Goal: Information Seeking & Learning: Learn about a topic

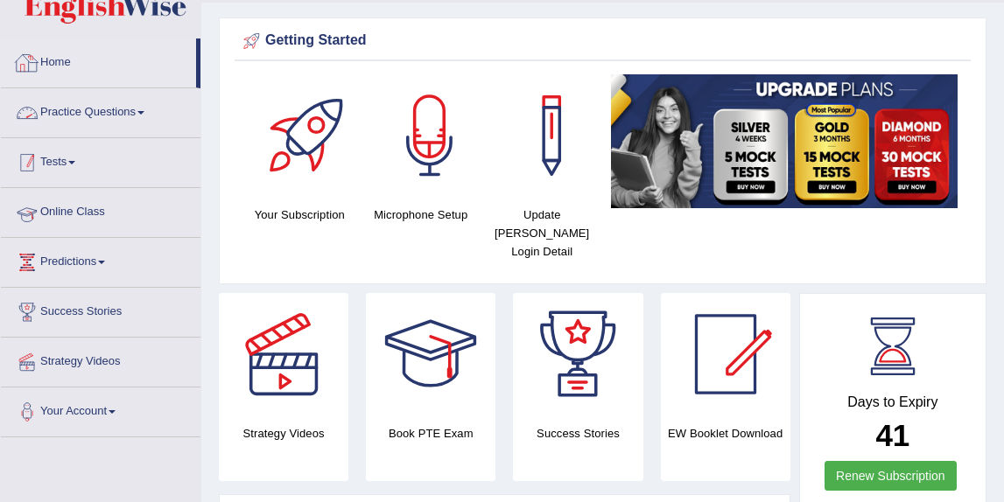
scroll to position [103, 0]
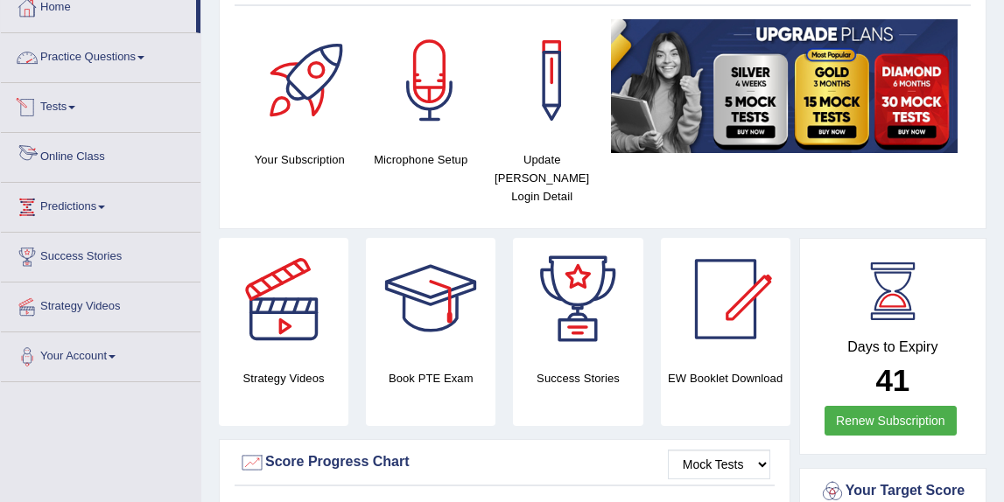
click at [105, 163] on link "Online Class" at bounding box center [100, 155] width 199 height 44
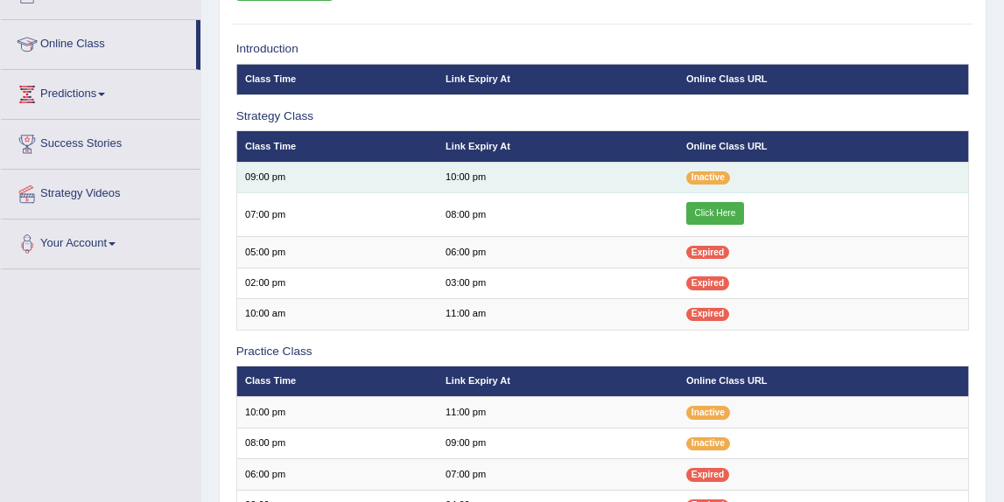
scroll to position [182, 0]
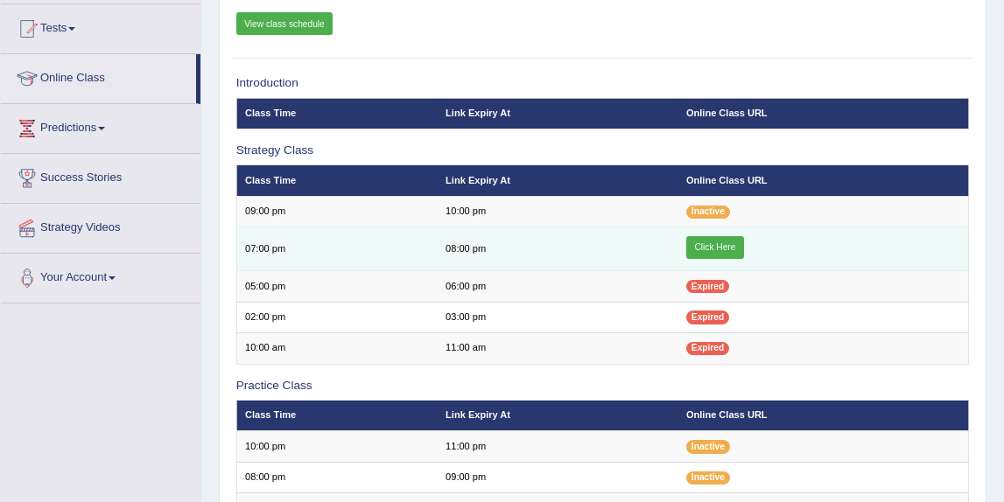
click at [732, 247] on link "Click Here" at bounding box center [715, 247] width 58 height 23
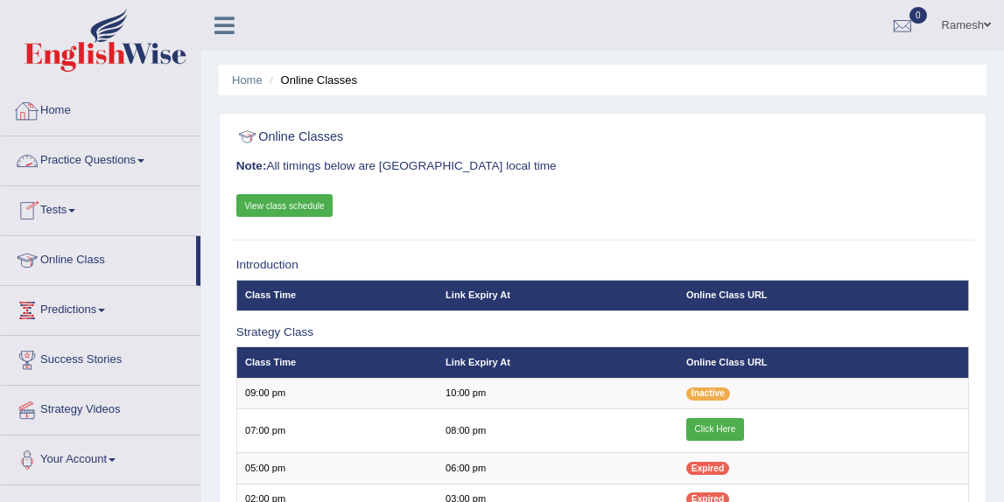
click at [65, 120] on link "Home" at bounding box center [100, 109] width 199 height 44
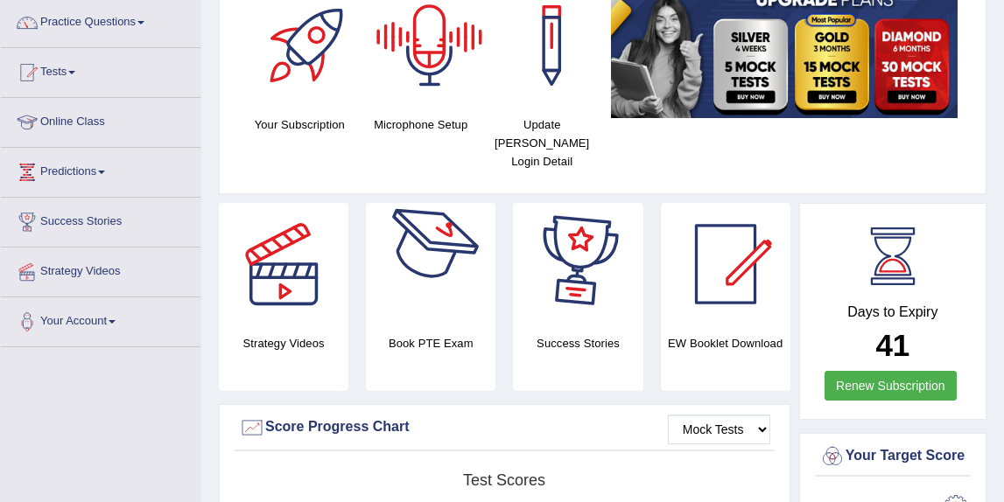
scroll to position [183, 0]
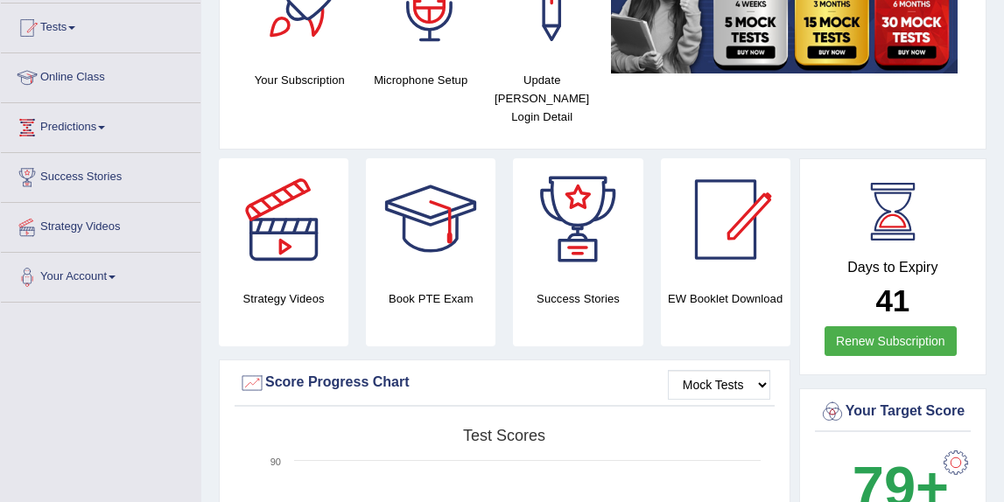
click at [706, 248] on div at bounding box center [725, 219] width 122 height 122
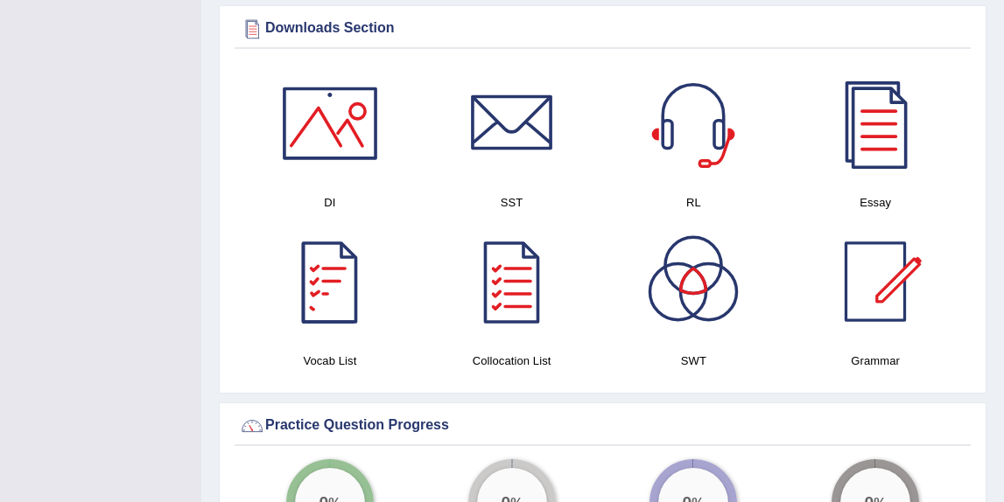
scroll to position [952, 0]
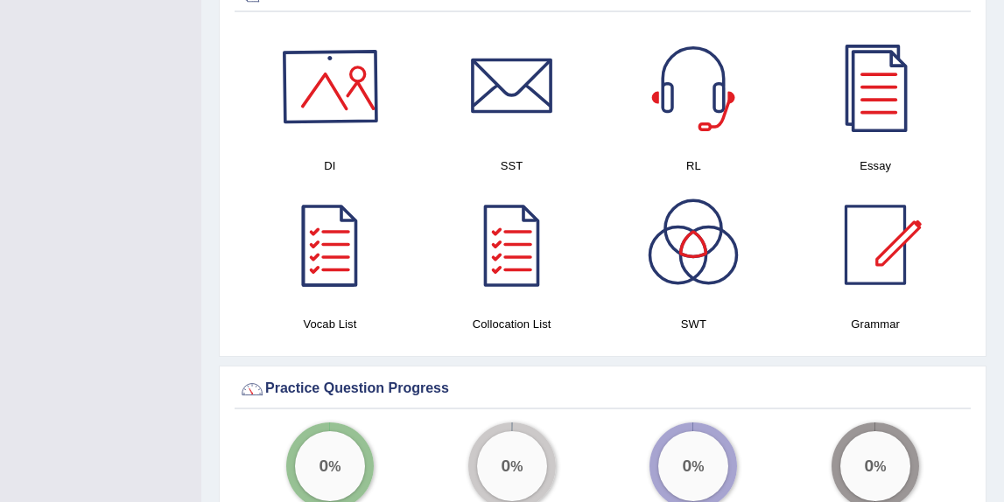
click at [341, 128] on div at bounding box center [330, 86] width 122 height 122
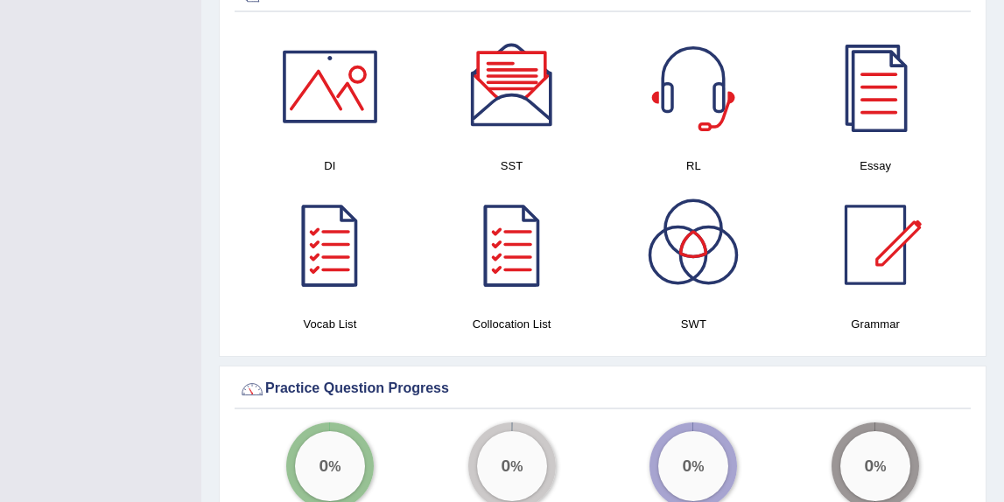
click at [513, 108] on div at bounding box center [512, 86] width 122 height 122
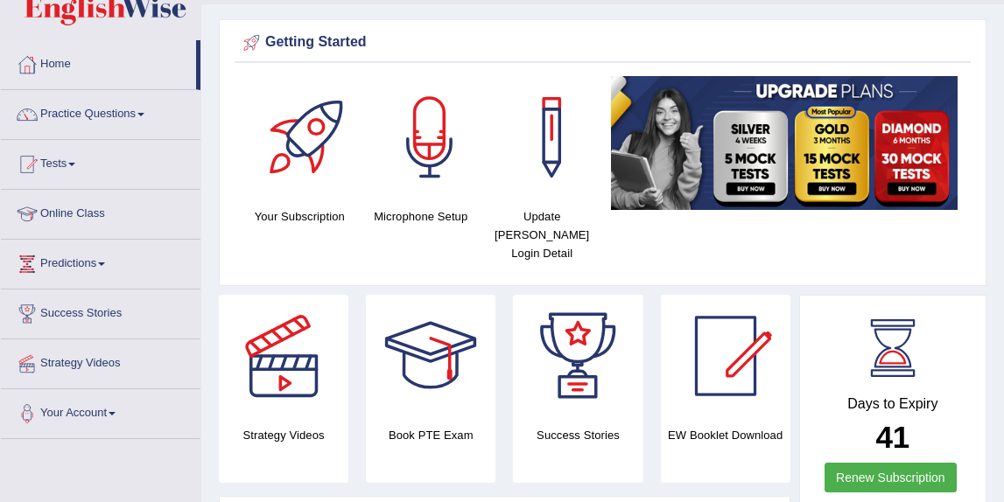
scroll to position [0, 0]
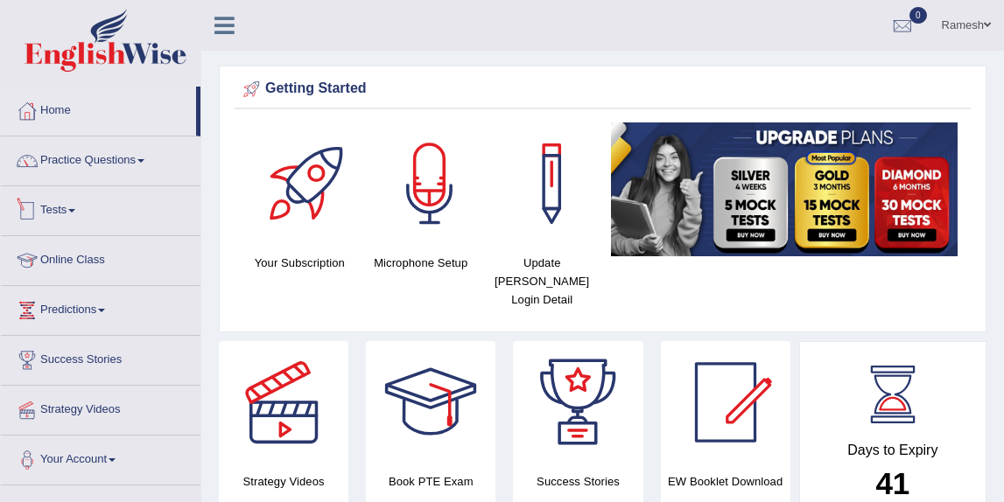
click at [75, 210] on span at bounding box center [71, 210] width 7 height 3
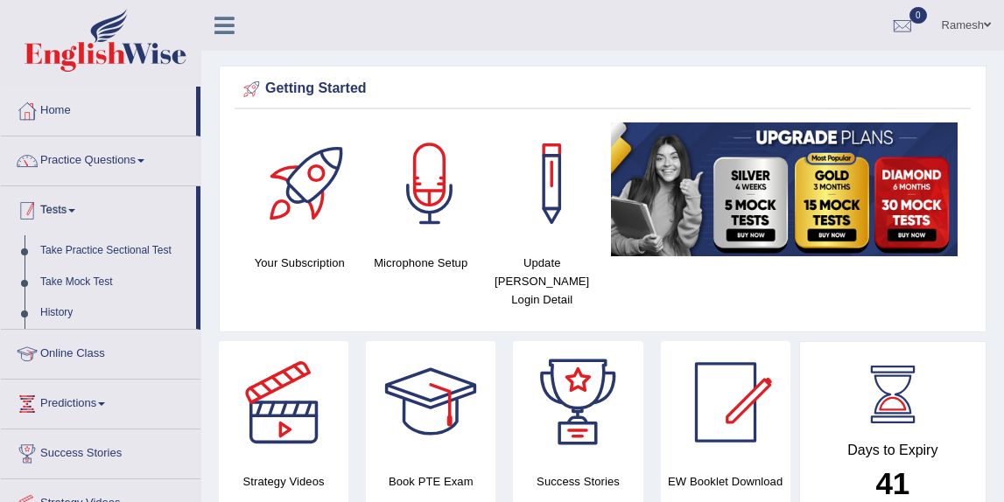
click at [75, 212] on span at bounding box center [71, 210] width 7 height 3
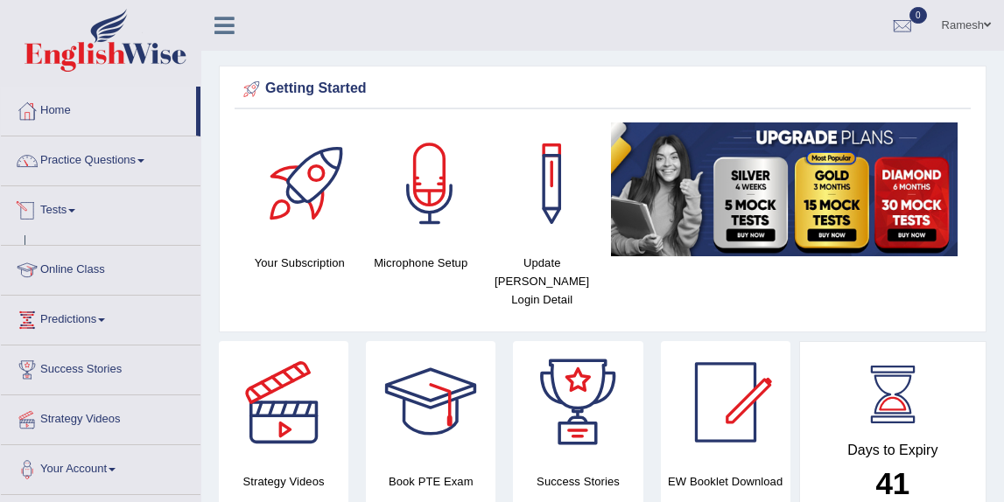
scroll to position [28, 0]
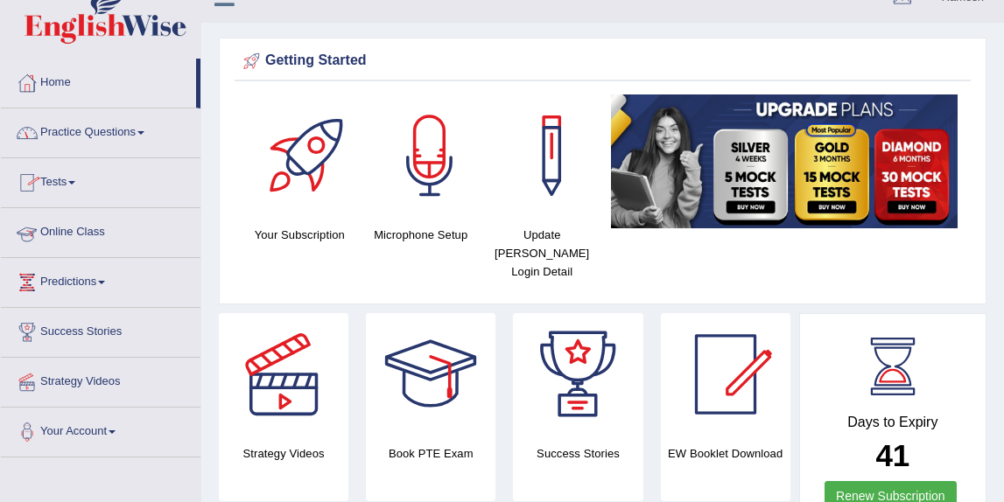
click at [90, 136] on link "Practice Questions" at bounding box center [100, 130] width 199 height 44
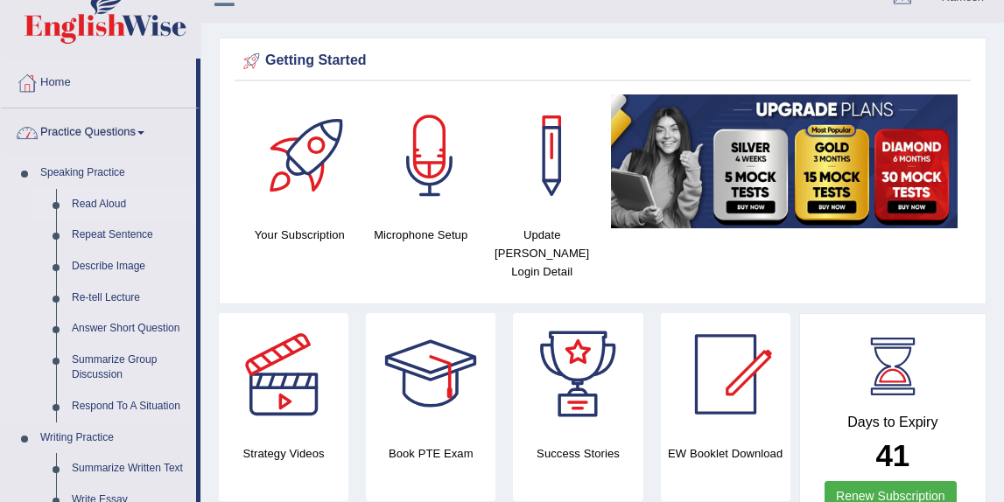
click at [91, 206] on link "Read Aloud" at bounding box center [130, 204] width 132 height 31
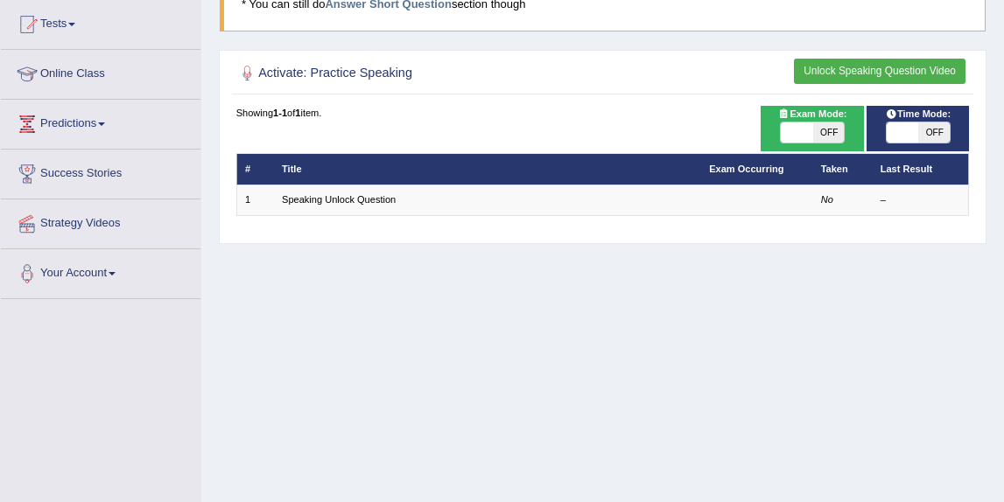
scroll to position [209, 0]
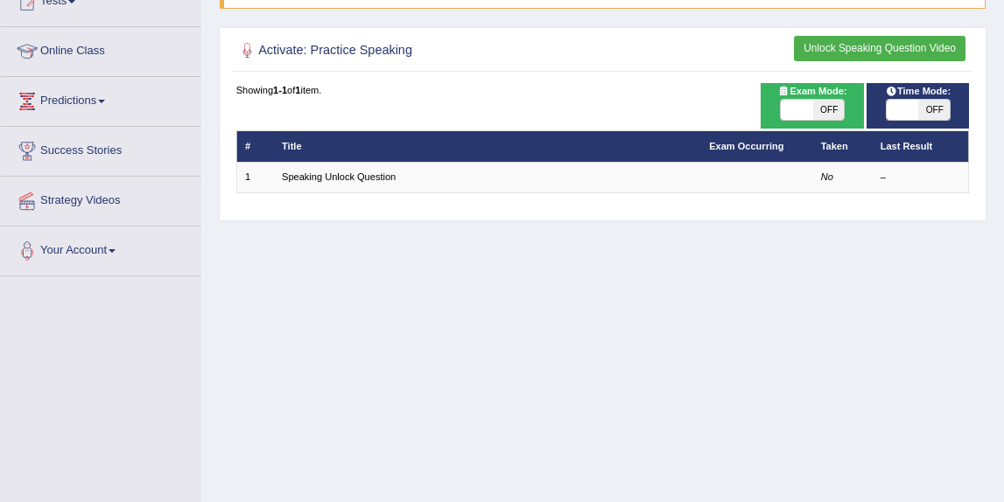
click at [801, 105] on span at bounding box center [795, 110] width 31 height 21
click at [821, 108] on span "OFF" at bounding box center [828, 110] width 31 height 21
checkbox input "true"
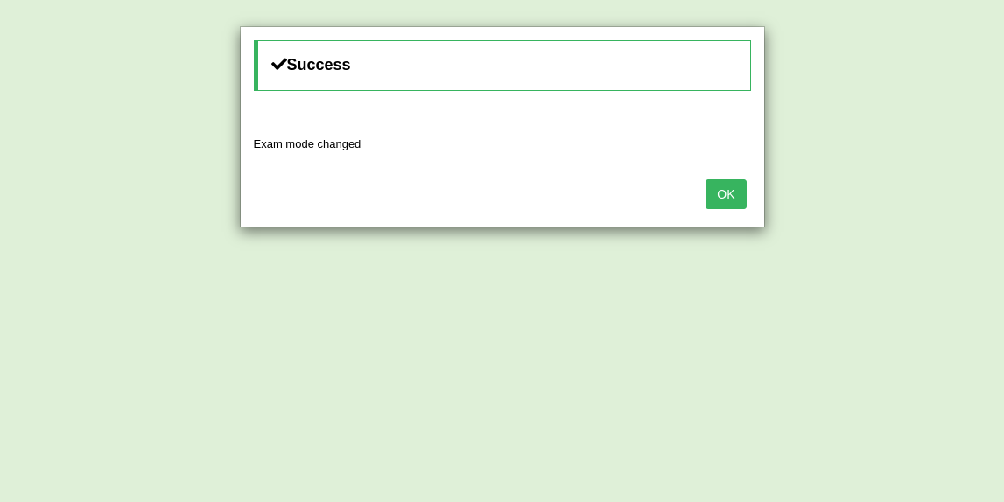
click at [723, 189] on button "OK" at bounding box center [725, 194] width 40 height 30
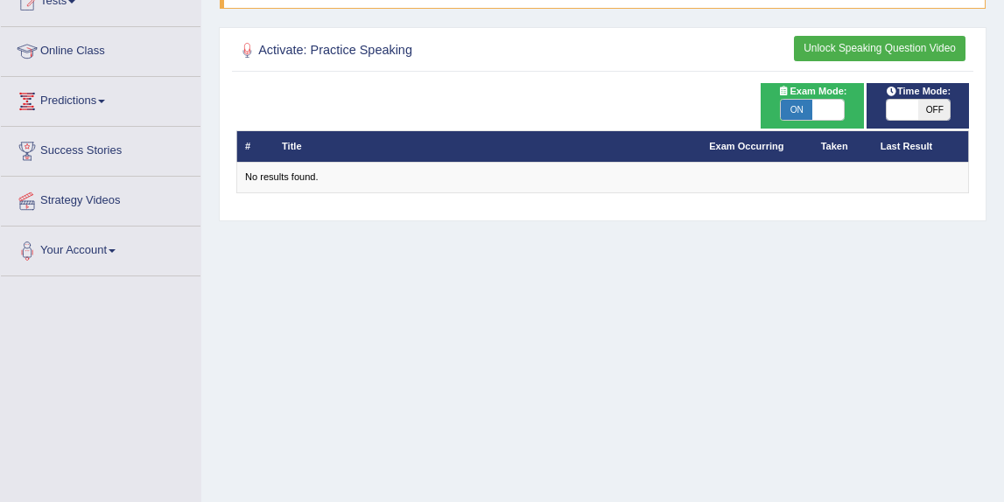
click at [929, 107] on span "OFF" at bounding box center [933, 110] width 31 height 21
checkbox input "true"
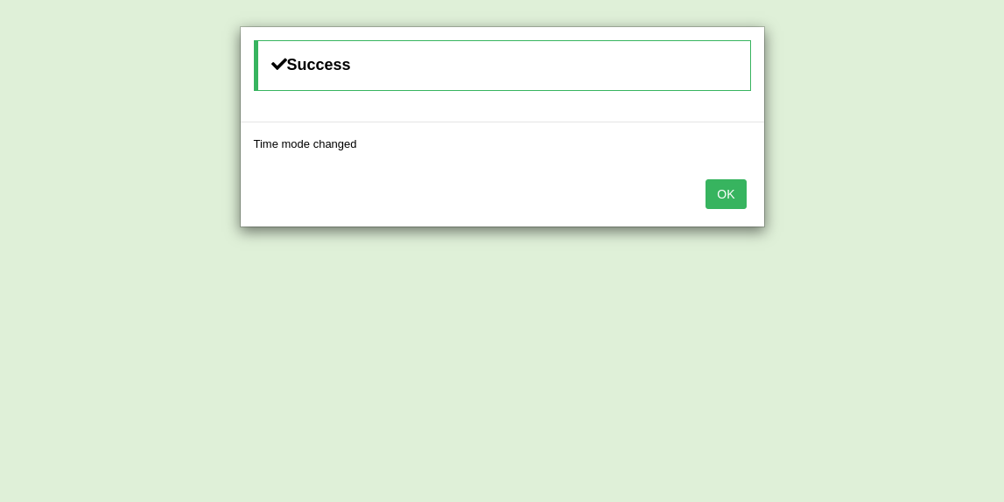
click at [724, 191] on button "OK" at bounding box center [725, 194] width 40 height 30
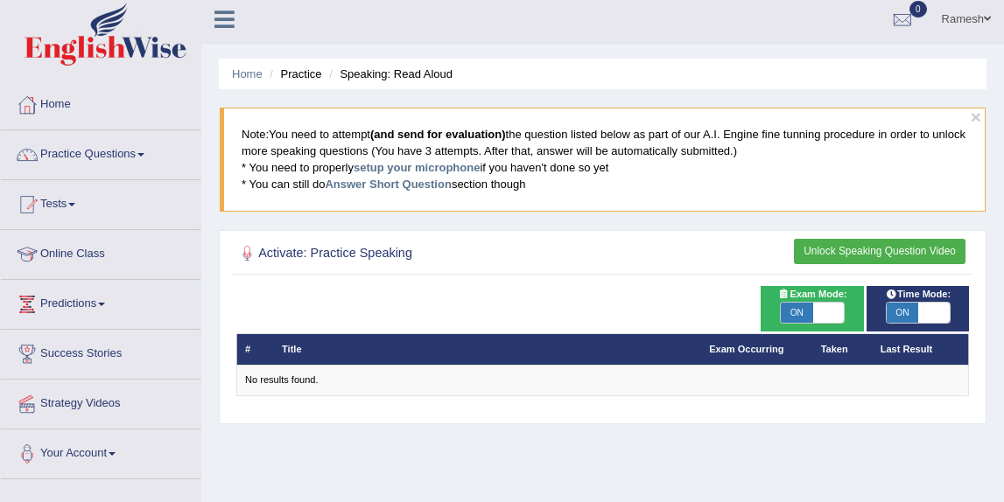
scroll to position [22, 0]
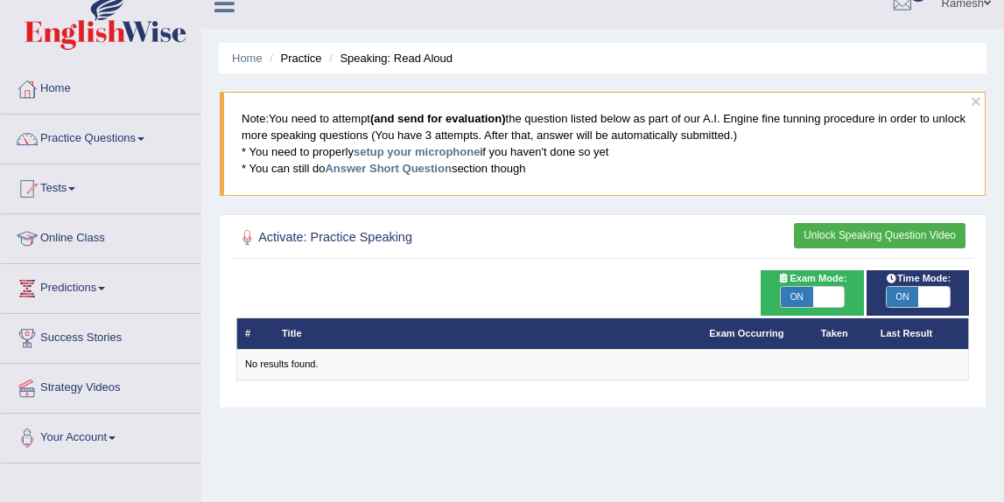
click at [828, 233] on button "Unlock Speaking Question Video" at bounding box center [879, 235] width 171 height 25
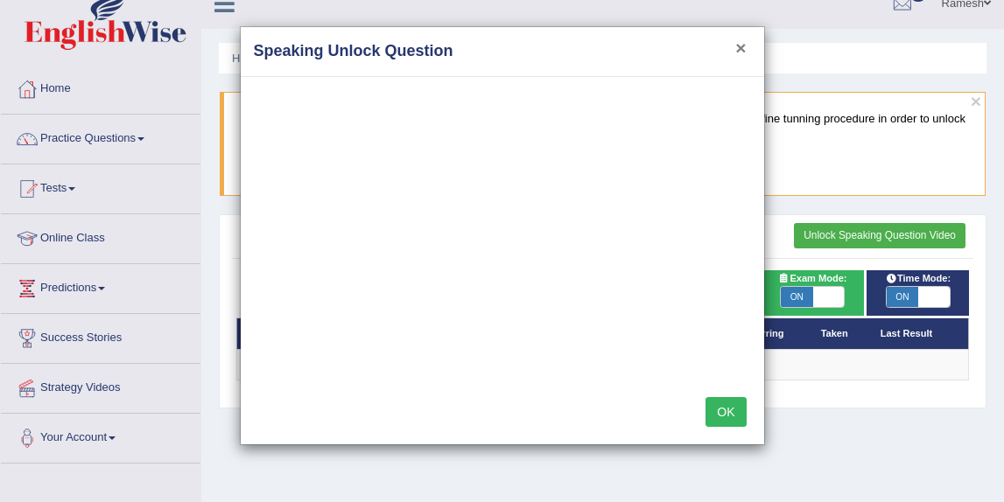
click at [739, 57] on button "×" at bounding box center [740, 47] width 10 height 18
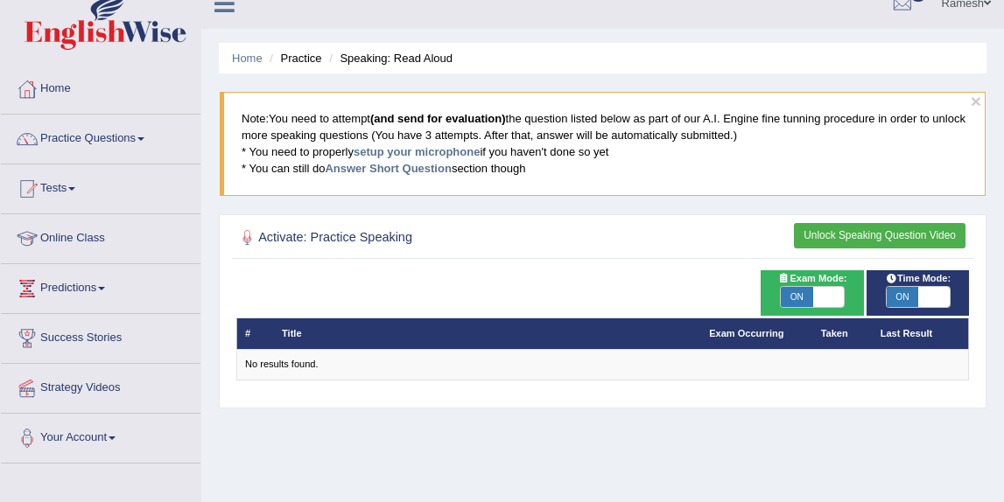
scroll to position [52, 0]
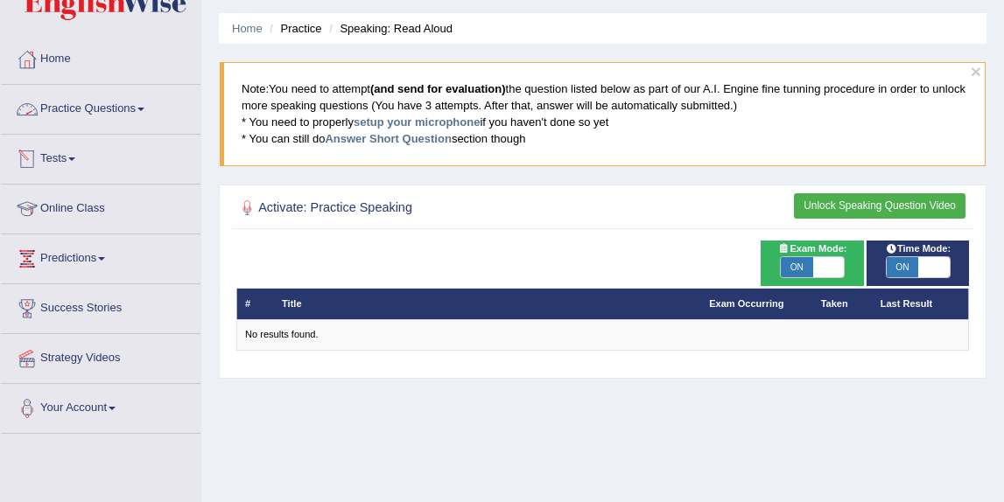
click at [143, 107] on link "Practice Questions" at bounding box center [100, 107] width 199 height 44
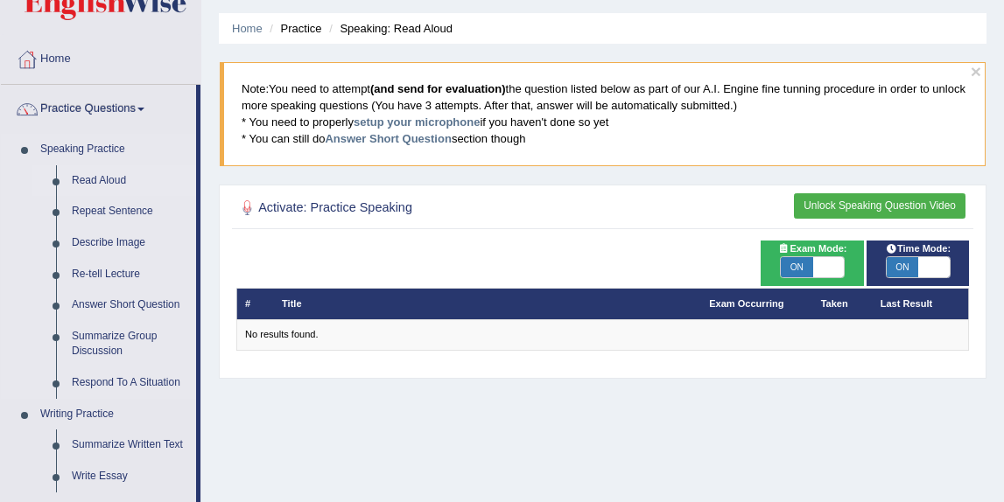
click at [112, 181] on link "Read Aloud" at bounding box center [130, 180] width 132 height 31
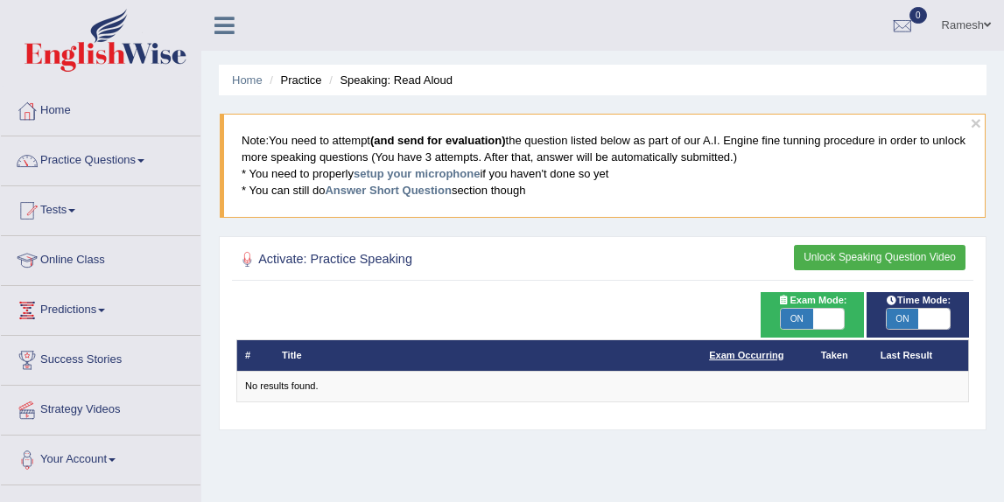
click at [749, 357] on link "Exam Occurring" at bounding box center [746, 355] width 74 height 10
click at [255, 80] on link "Home" at bounding box center [247, 79] width 31 height 13
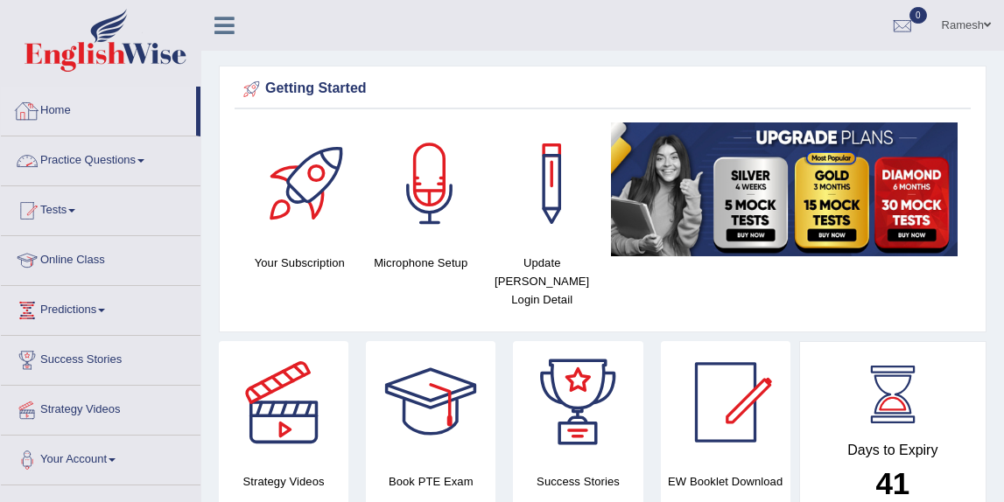
click at [104, 157] on link "Practice Questions" at bounding box center [100, 158] width 199 height 44
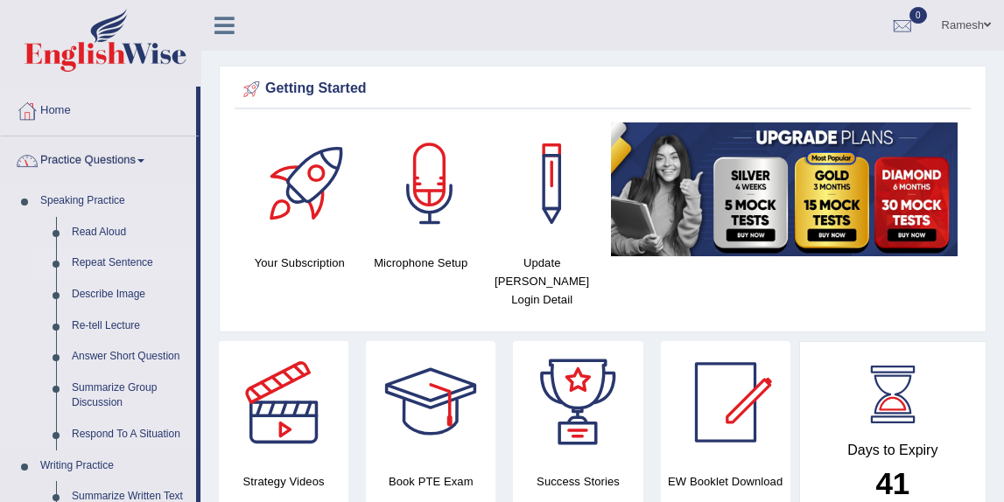
click at [97, 259] on link "Repeat Sentence" at bounding box center [130, 263] width 132 height 31
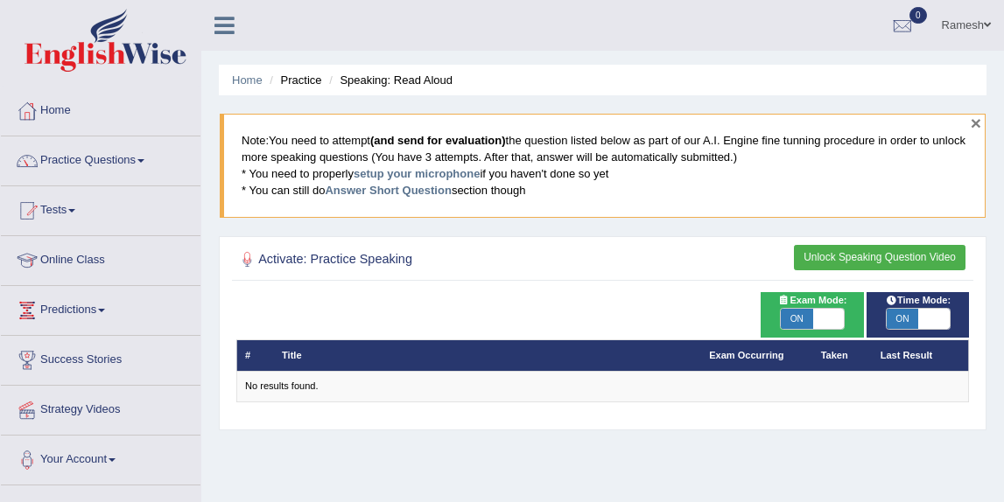
click at [972, 127] on button "×" at bounding box center [975, 123] width 10 height 18
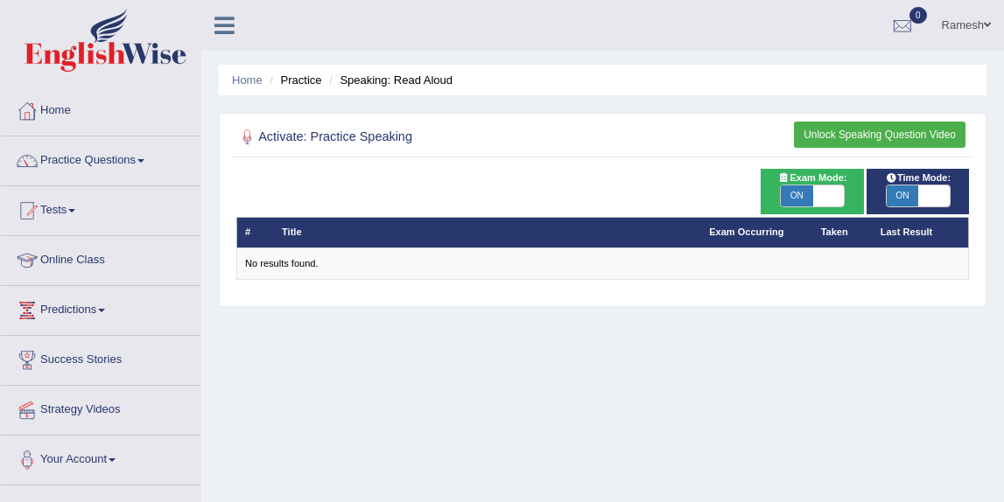
click at [879, 132] on button "Unlock Speaking Question Video" at bounding box center [879, 134] width 171 height 25
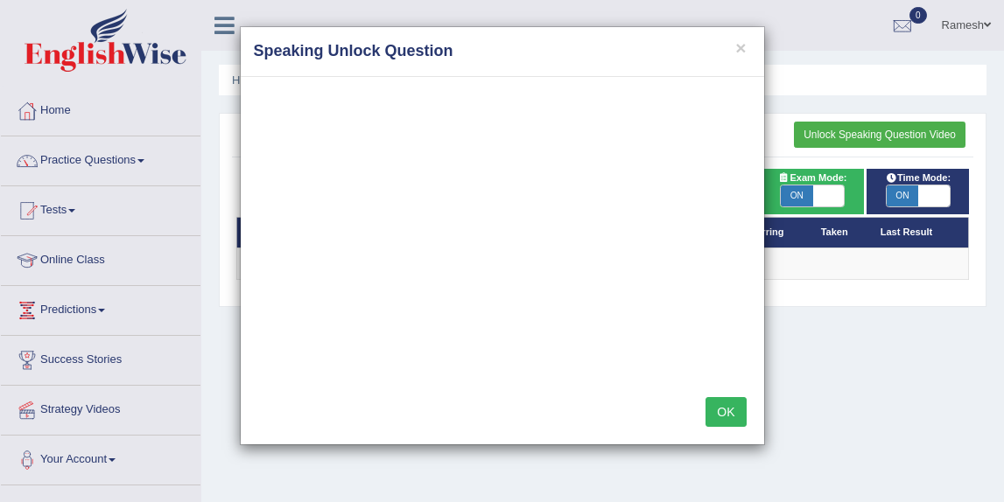
click at [729, 412] on button "OK" at bounding box center [725, 412] width 40 height 30
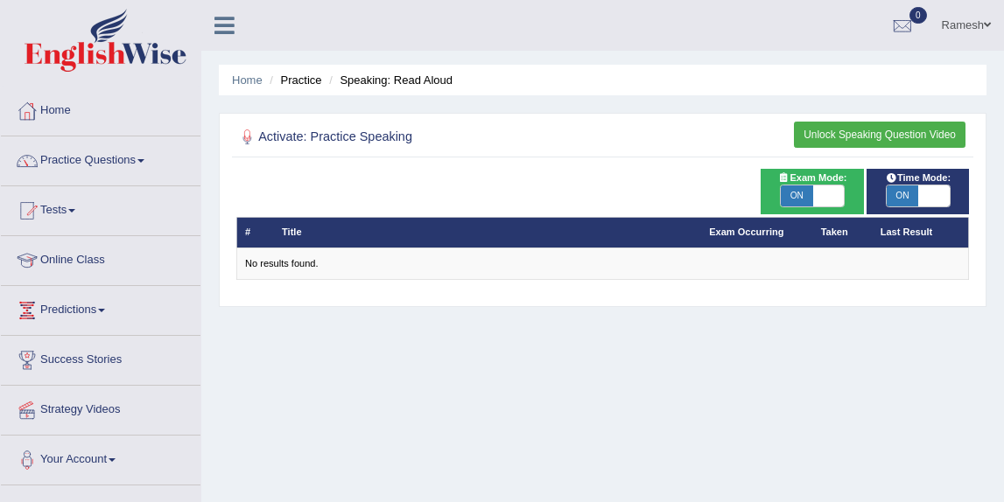
click at [388, 80] on li "Speaking: Read Aloud" at bounding box center [389, 80] width 128 height 17
click at [127, 158] on link "Practice Questions" at bounding box center [100, 158] width 199 height 44
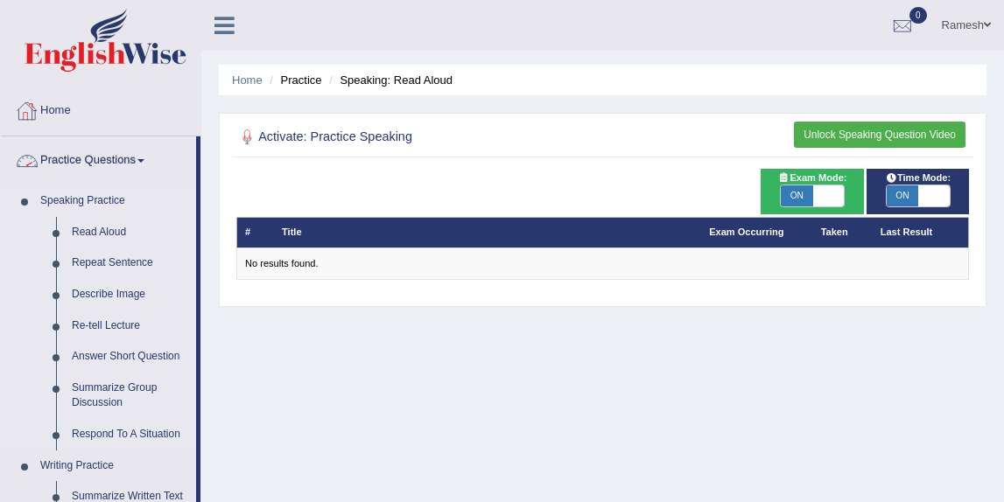
click at [82, 203] on link "Speaking Practice" at bounding box center [114, 200] width 164 height 31
click at [87, 229] on link "Read Aloud" at bounding box center [130, 232] width 132 height 31
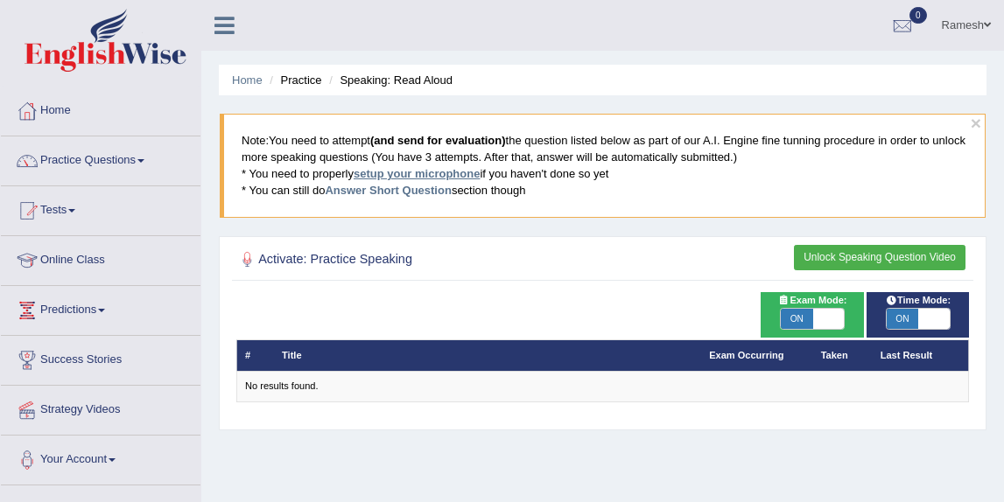
click at [430, 176] on link "setup your microphone" at bounding box center [416, 173] width 126 height 13
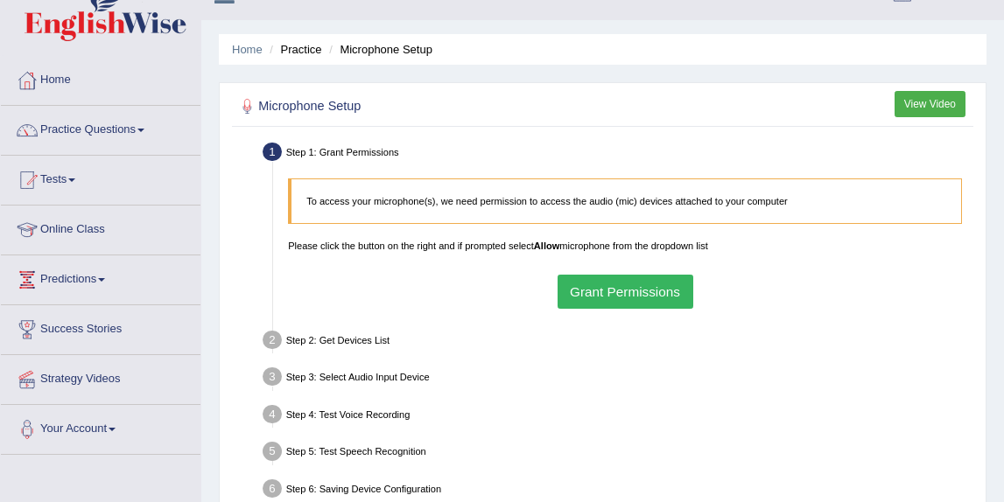
scroll to position [44, 0]
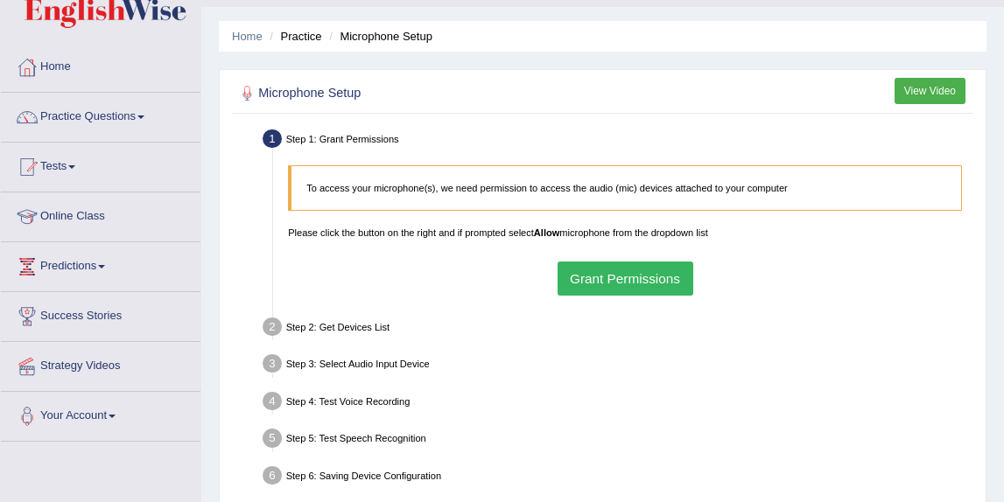
click at [594, 271] on button "Grant Permissions" at bounding box center [625, 279] width 136 height 34
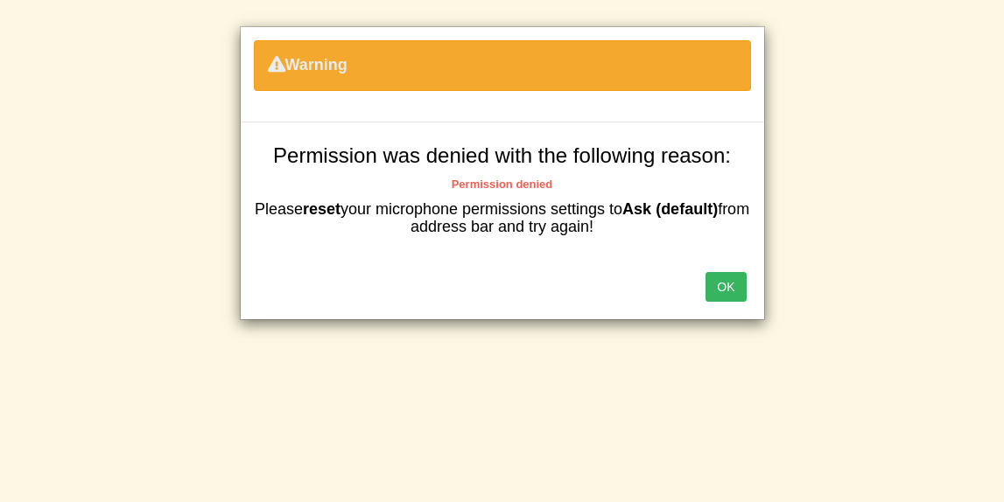
click at [721, 287] on button "OK" at bounding box center [725, 287] width 40 height 30
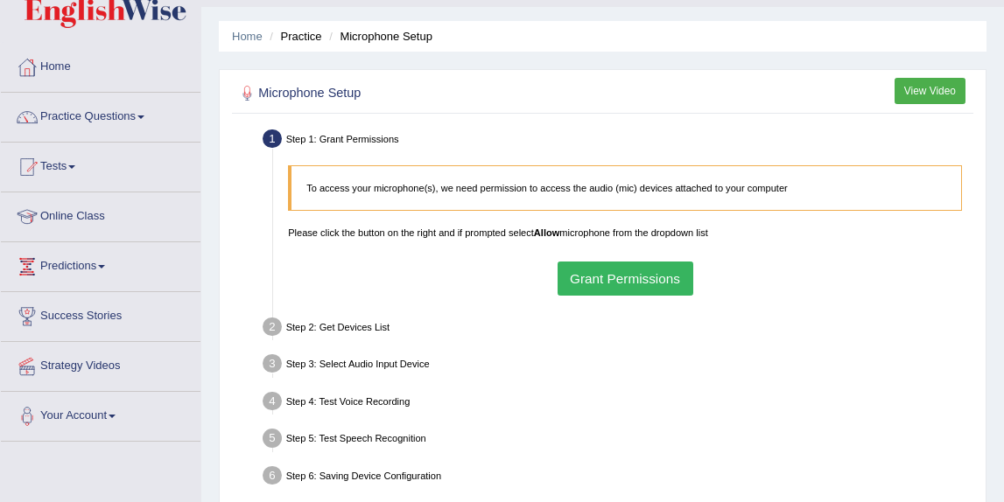
click at [634, 282] on button "Grant Permissions" at bounding box center [625, 279] width 136 height 34
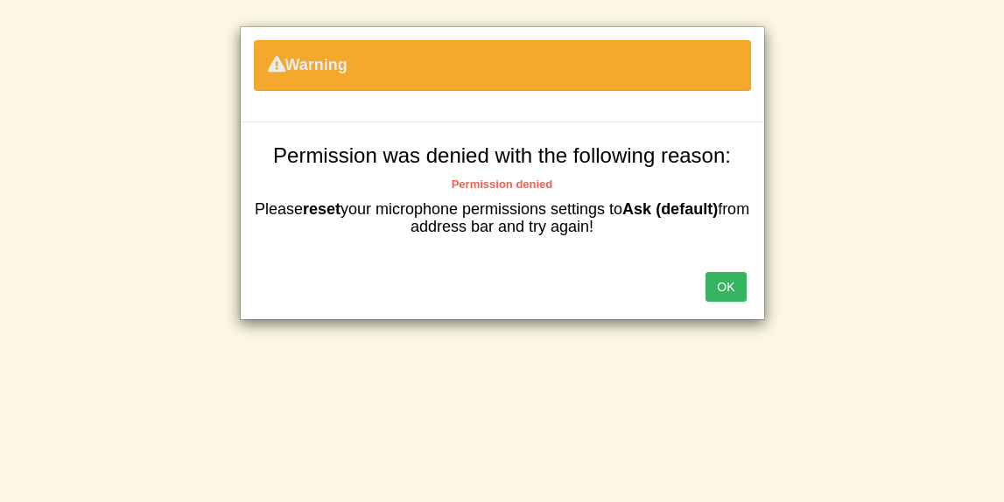
click at [727, 287] on button "OK" at bounding box center [725, 287] width 40 height 30
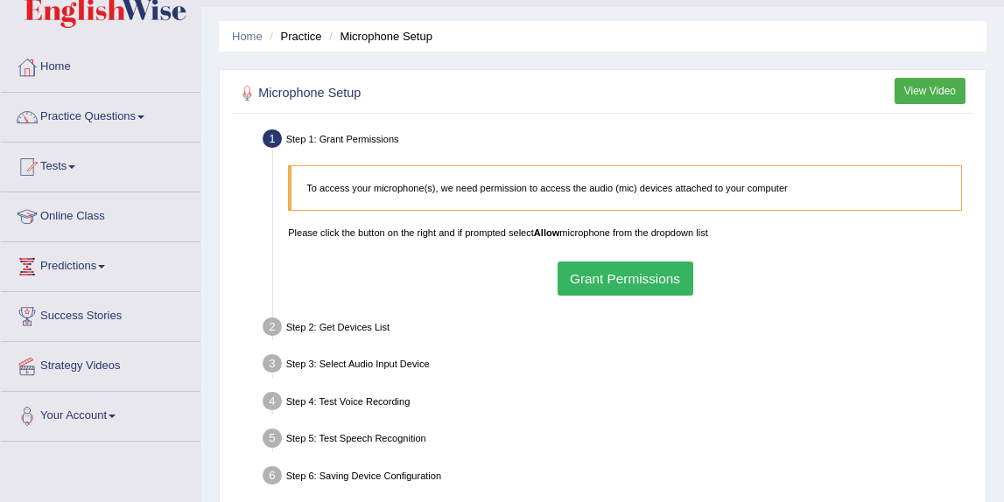
click at [491, 282] on ul "Step 1: Grant Permissions To access your microphone(s), we need permission to a…" at bounding box center [602, 309] width 733 height 369
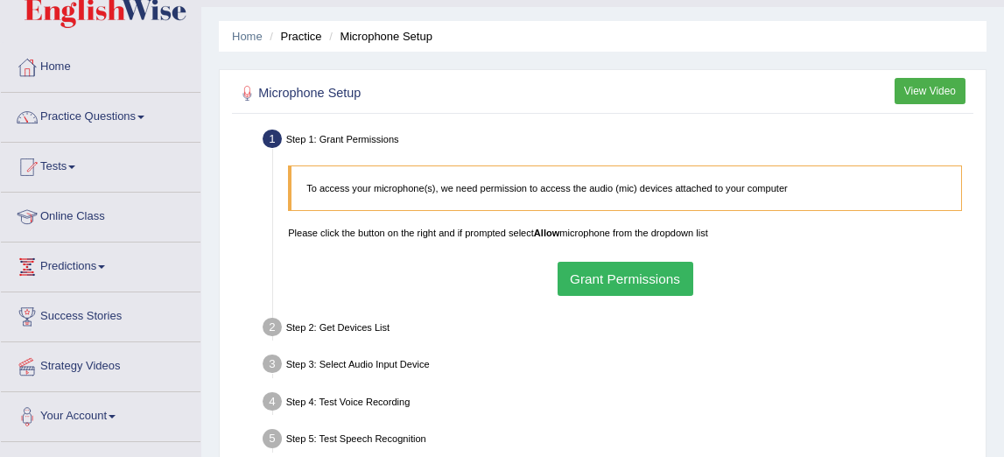
click at [604, 276] on button "Grant Permissions" at bounding box center [625, 279] width 136 height 34
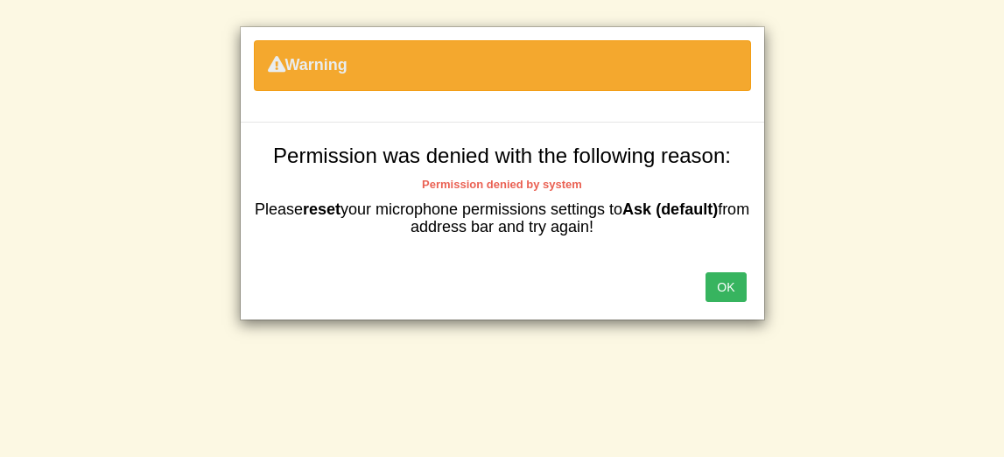
click at [718, 278] on button "OK" at bounding box center [725, 287] width 40 height 30
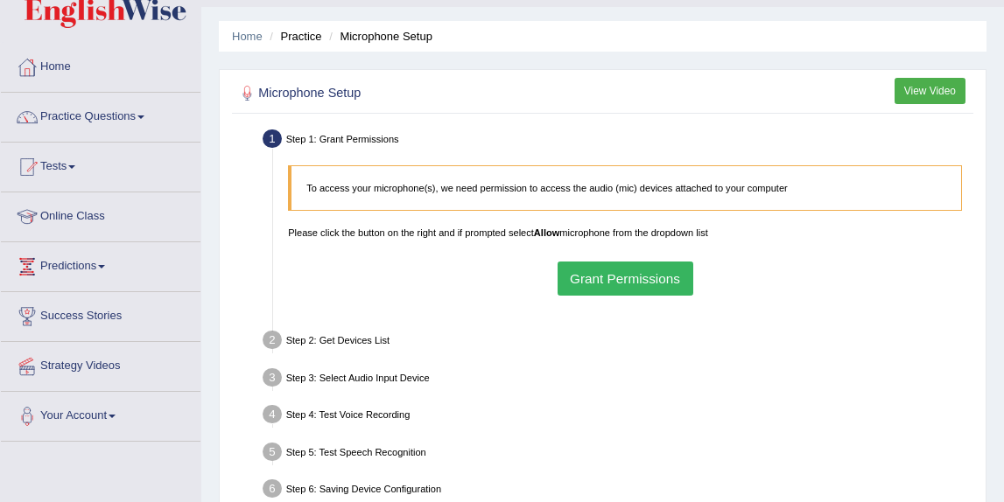
scroll to position [44, 0]
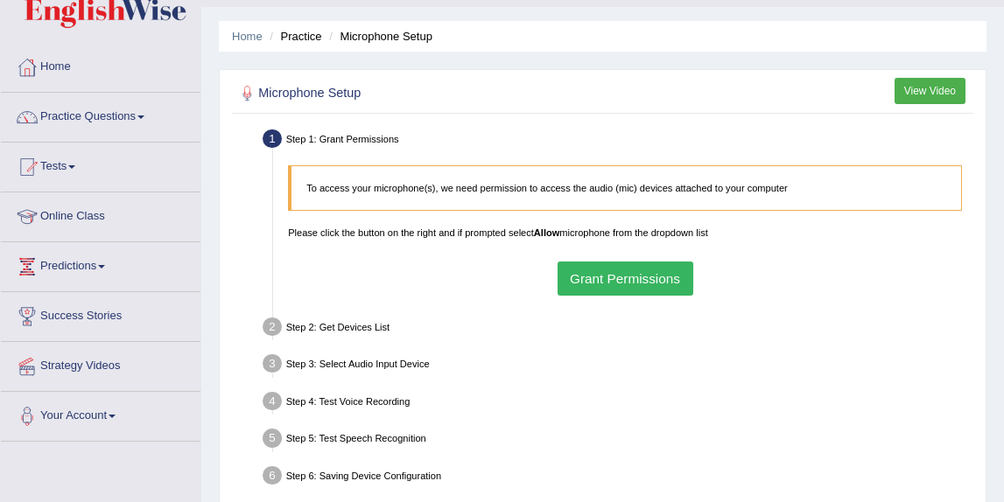
click at [494, 311] on ul "Step 1: Grant Permissions To access your microphone(s), we need permission to a…" at bounding box center [602, 309] width 733 height 369
click at [584, 282] on button "Grant Permissions" at bounding box center [625, 279] width 136 height 34
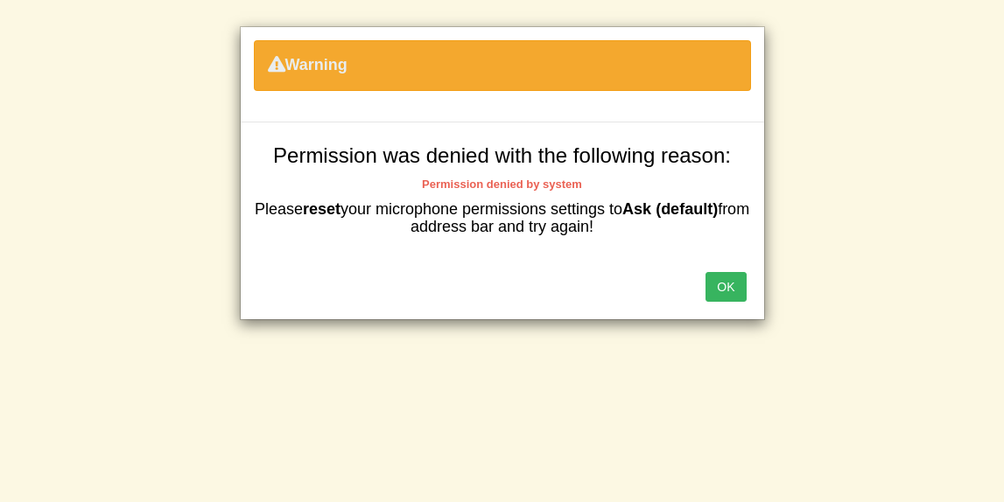
click at [730, 293] on button "OK" at bounding box center [725, 287] width 40 height 30
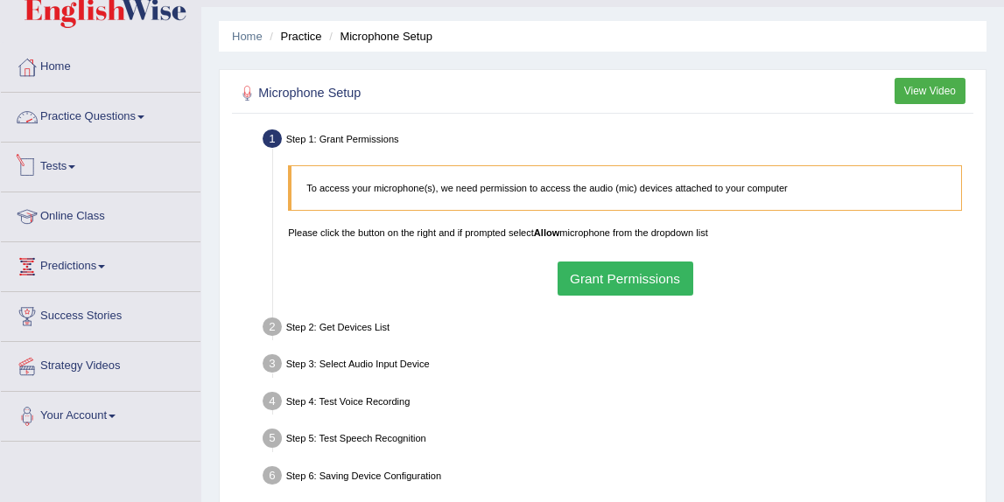
click at [106, 118] on link "Practice Questions" at bounding box center [100, 115] width 199 height 44
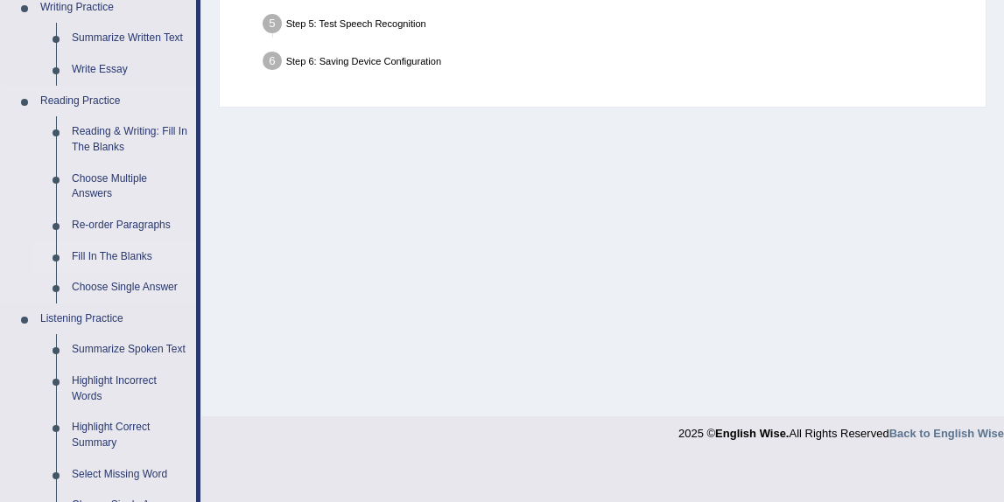
scroll to position [453, 0]
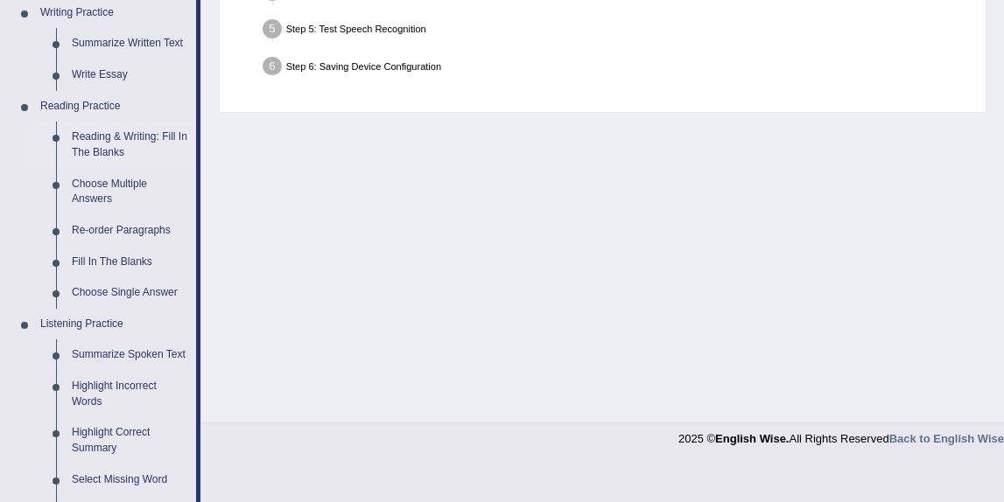
click at [128, 139] on link "Reading & Writing: Fill In The Blanks" at bounding box center [130, 145] width 132 height 46
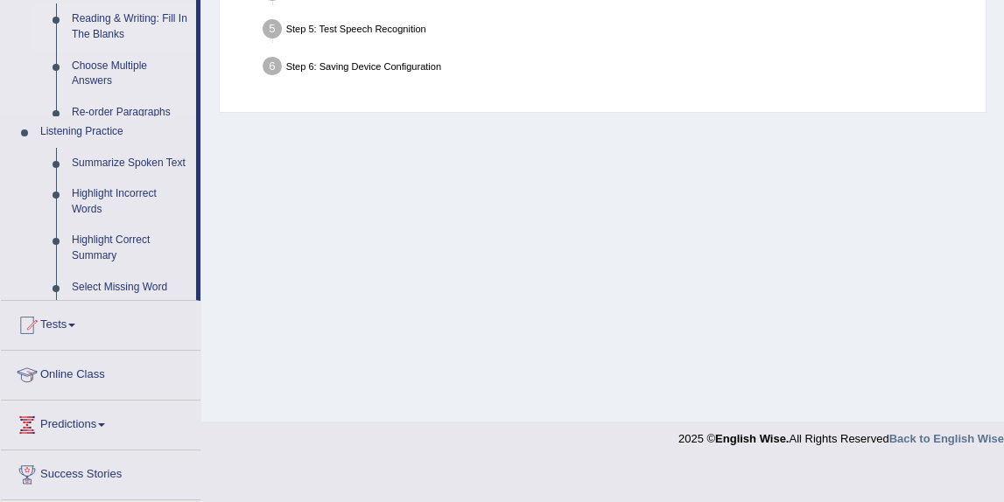
scroll to position [214, 0]
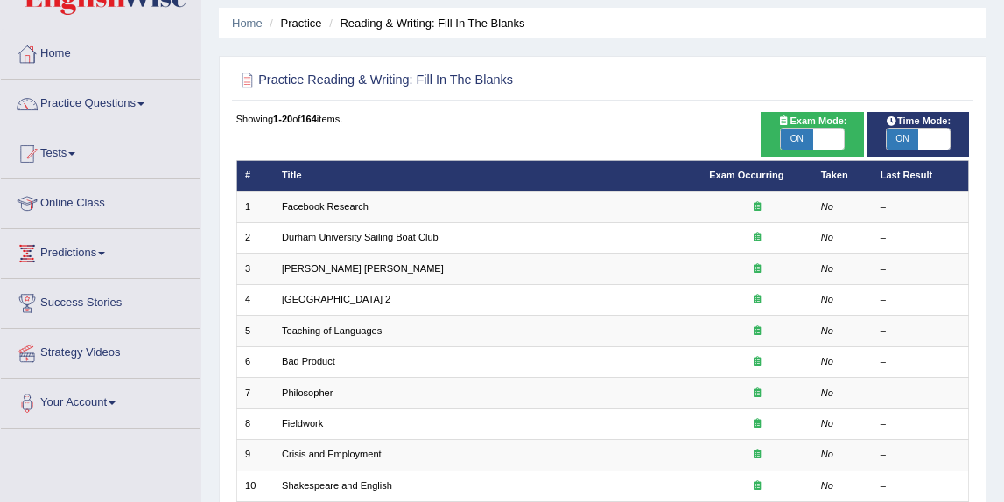
scroll to position [77, 0]
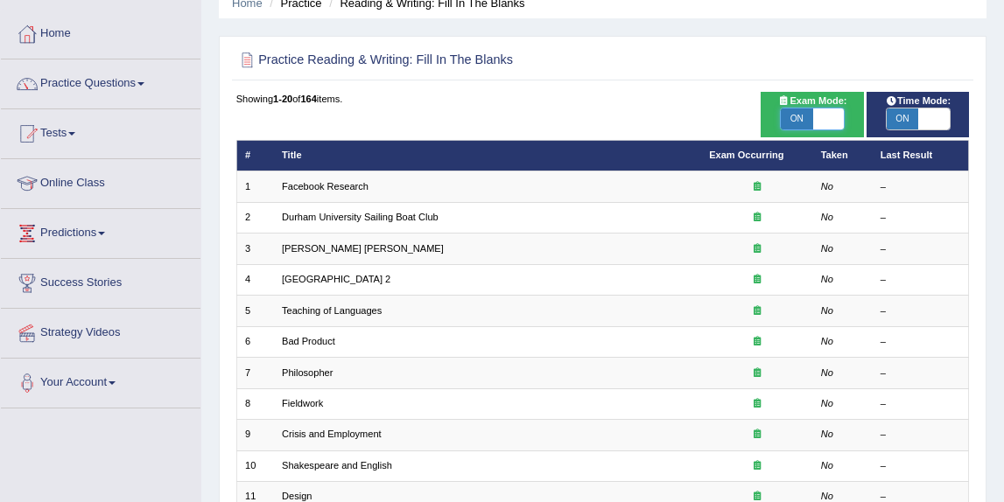
click at [822, 121] on span at bounding box center [828, 118] width 31 height 21
checkbox input "false"
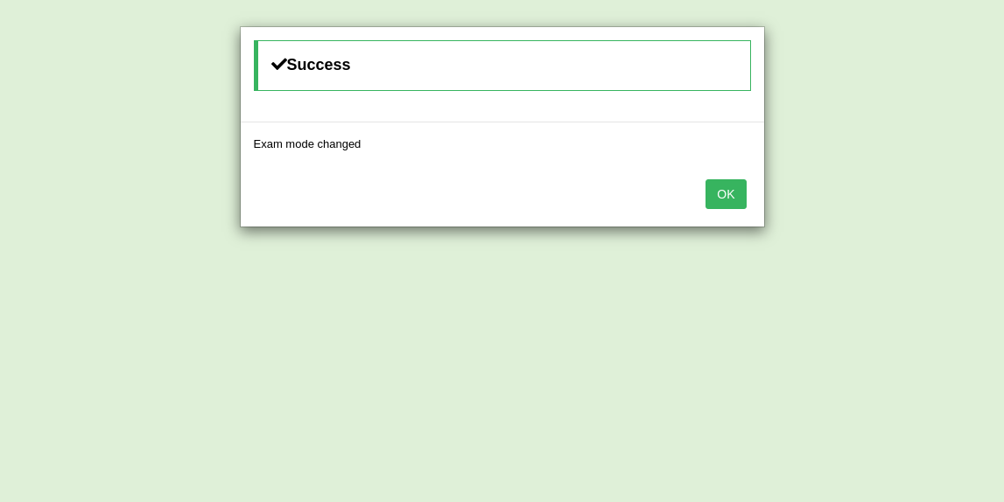
click at [726, 201] on button "OK" at bounding box center [725, 194] width 40 height 30
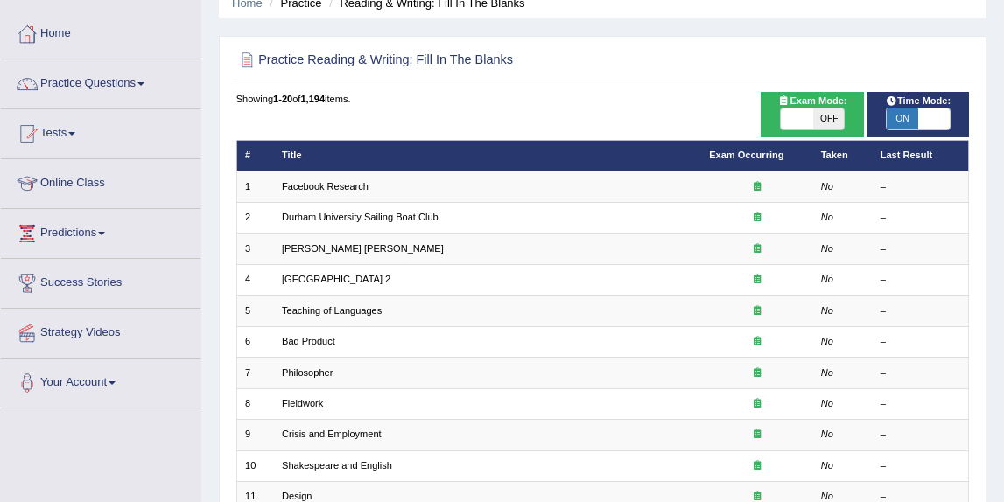
click at [925, 122] on span at bounding box center [933, 118] width 31 height 21
checkbox input "false"
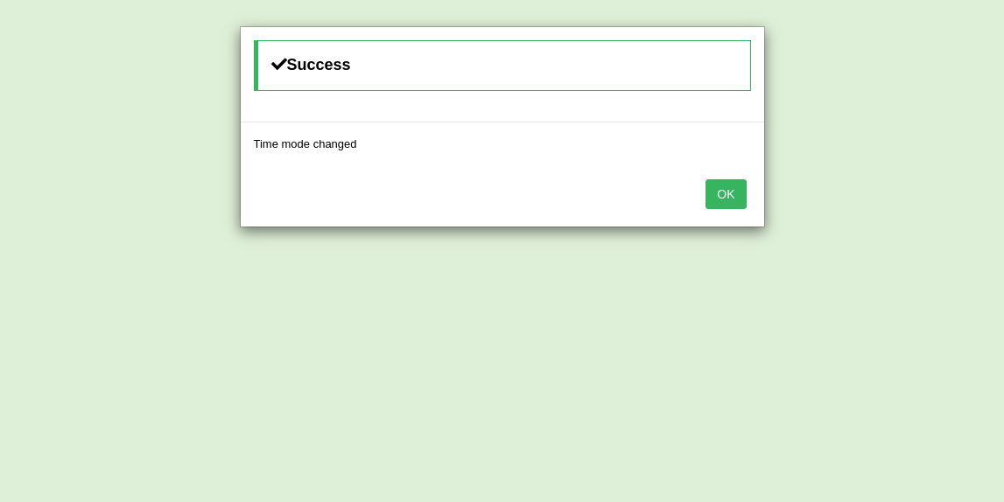
click at [733, 196] on button "OK" at bounding box center [725, 194] width 40 height 30
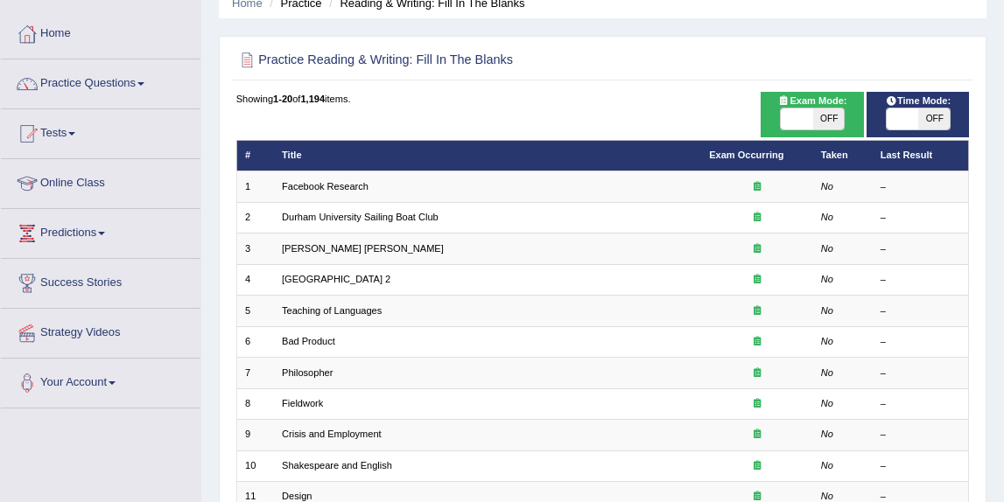
scroll to position [101, 0]
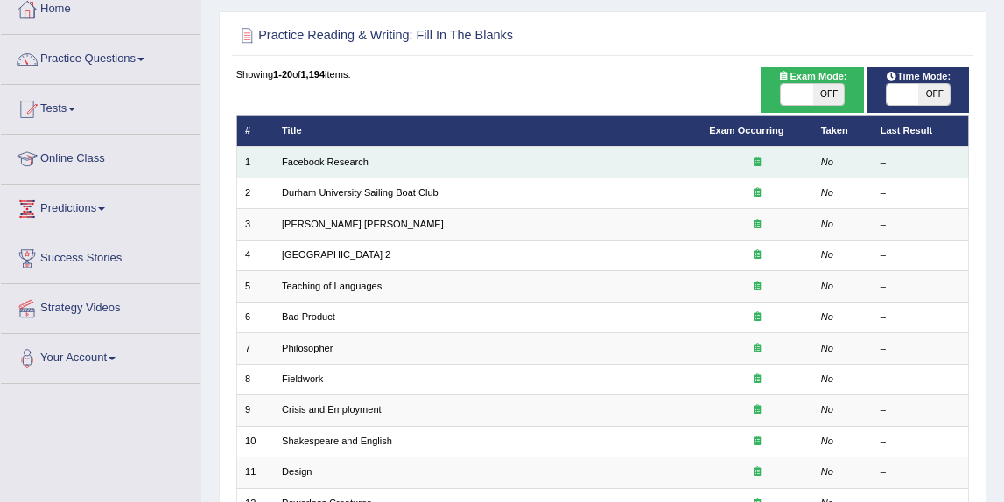
click at [646, 164] on td "Facebook Research" at bounding box center [487, 162] width 427 height 31
click at [347, 161] on link "Facebook Research" at bounding box center [325, 162] width 87 height 10
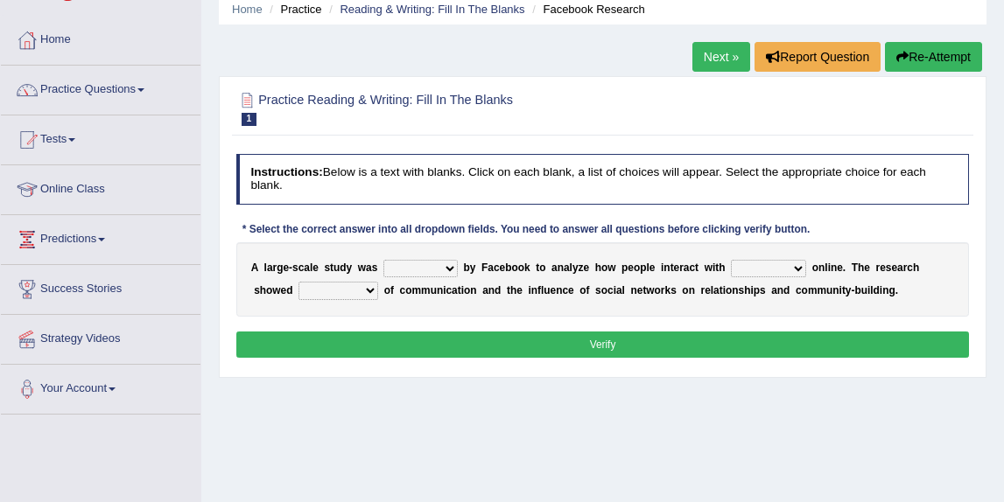
scroll to position [72, 0]
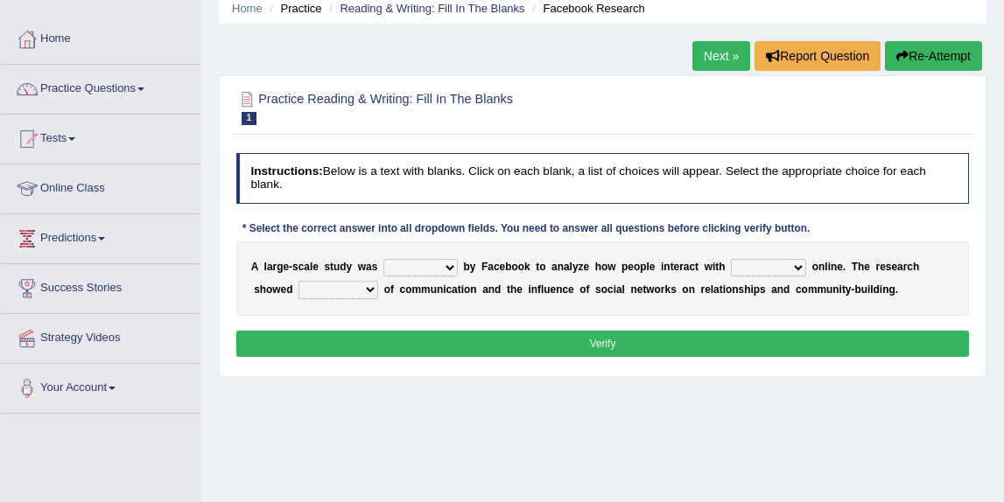
click at [445, 268] on select "surveyed had asked made" at bounding box center [420, 267] width 74 height 17
select select "surveyed"
click at [383, 259] on select "surveyed had asked made" at bounding box center [420, 267] width 74 height 17
click at [787, 270] on select "together all each other another" at bounding box center [768, 267] width 75 height 17
select select "each other"
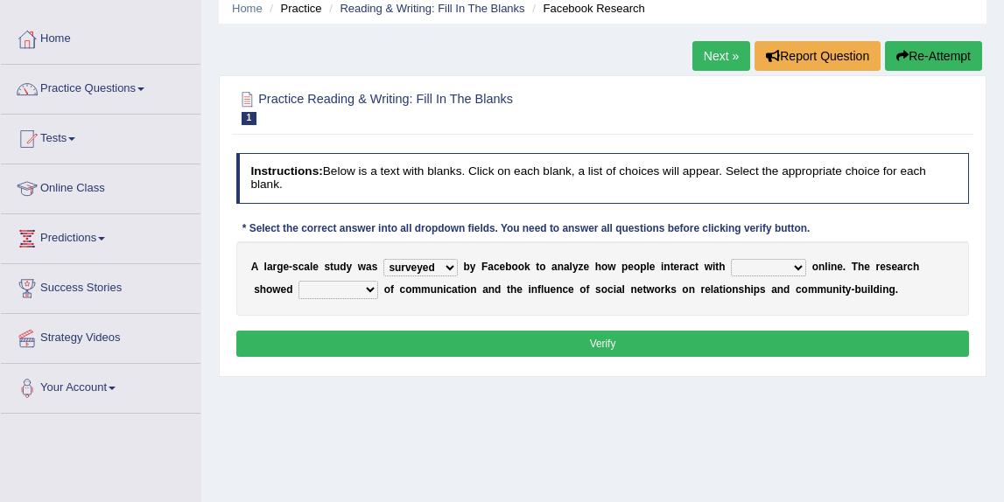
click at [731, 259] on select "together all each other another" at bounding box center [768, 267] width 75 height 17
click at [364, 290] on select "advantages standards fellowships patterns" at bounding box center [338, 289] width 80 height 17
select select "advantages"
click at [298, 281] on select "advantages standards fellowships patterns" at bounding box center [338, 289] width 80 height 17
click at [386, 346] on button "Verify" at bounding box center [602, 343] width 733 height 25
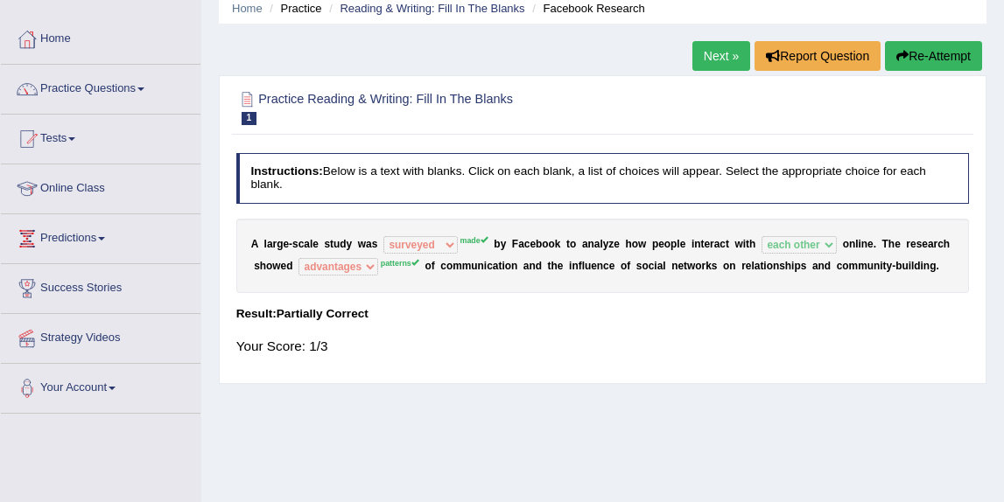
click at [717, 51] on link "Next »" at bounding box center [721, 56] width 58 height 30
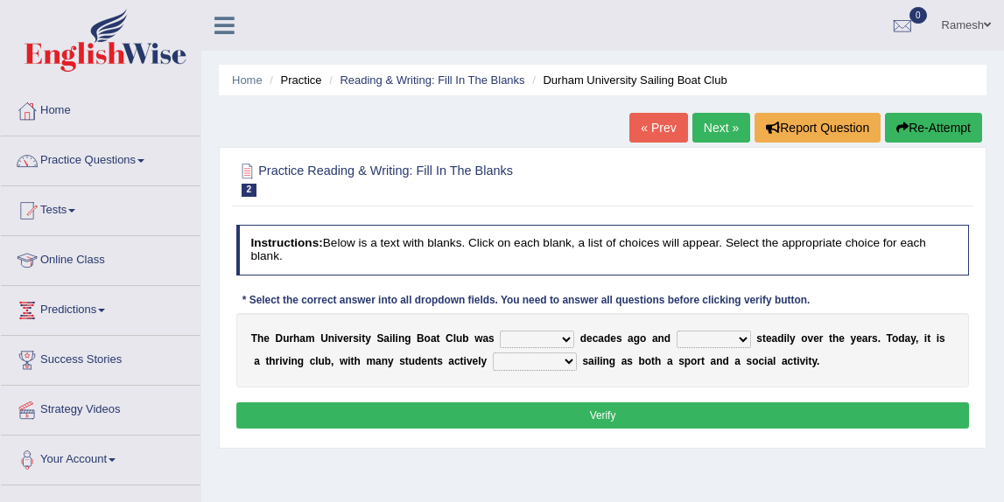
click at [554, 341] on select "found fund founded find" at bounding box center [537, 339] width 74 height 17
select select "founded"
click at [500, 331] on select "found fund founded find" at bounding box center [537, 339] width 74 height 17
click at [743, 335] on select "grow growing has grown grown" at bounding box center [713, 339] width 74 height 17
select select "has grown"
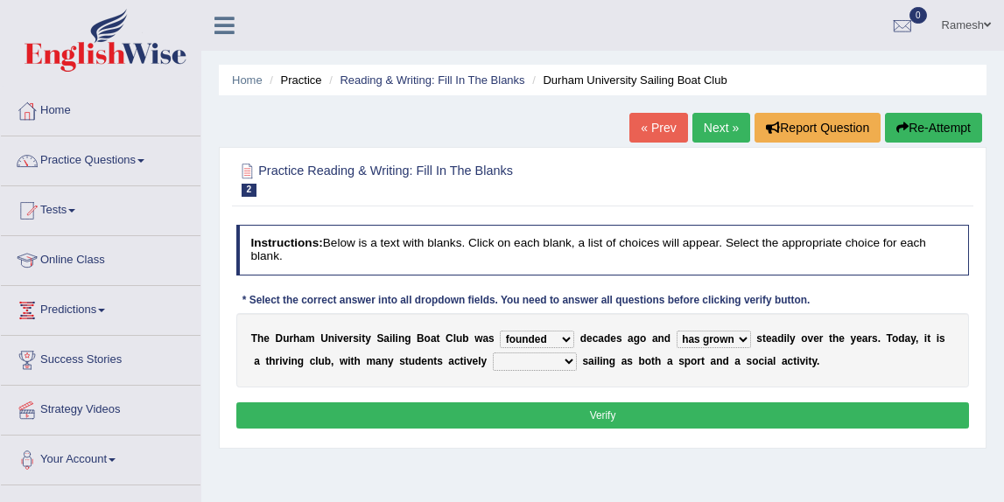
click at [676, 331] on select "grow growing has grown grown" at bounding box center [713, 339] width 74 height 17
click at [721, 343] on select "grow growing has grown grown" at bounding box center [713, 339] width 74 height 17
click at [676, 331] on select "grow growing has grown grown" at bounding box center [713, 339] width 74 height 17
click at [531, 360] on select "enjoy enjoyed are enjoying enjoying" at bounding box center [535, 361] width 84 height 17
select select "enjoy"
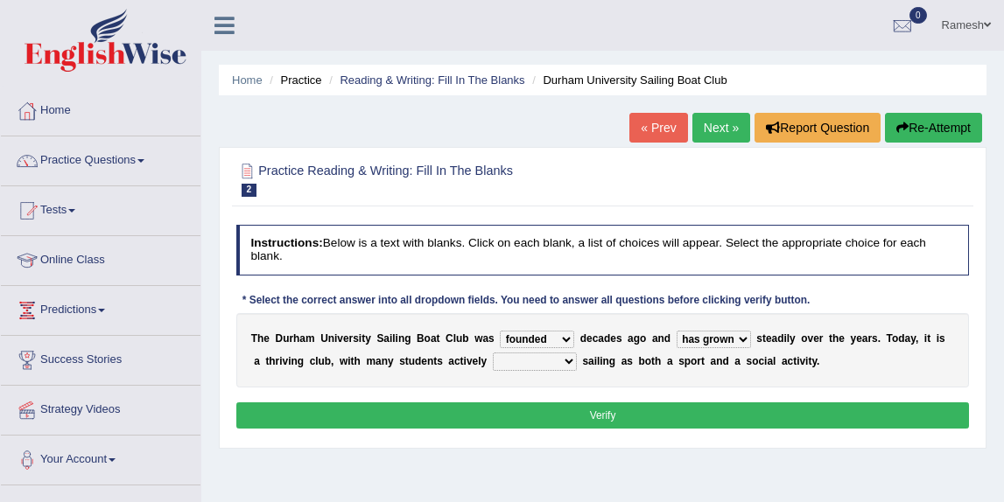
click at [493, 353] on select "enjoy enjoyed are enjoying enjoying" at bounding box center [535, 361] width 84 height 17
click at [611, 406] on button "Verify" at bounding box center [602, 414] width 733 height 25
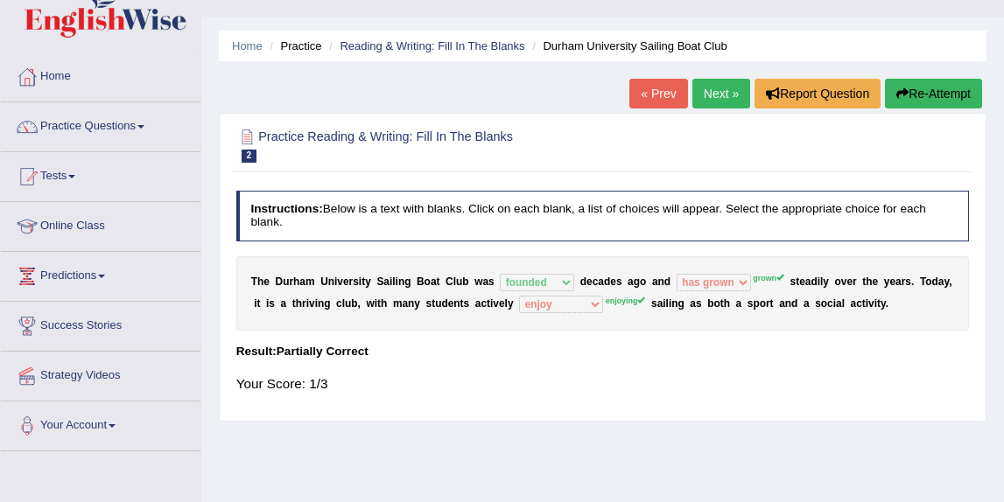
scroll to position [43, 0]
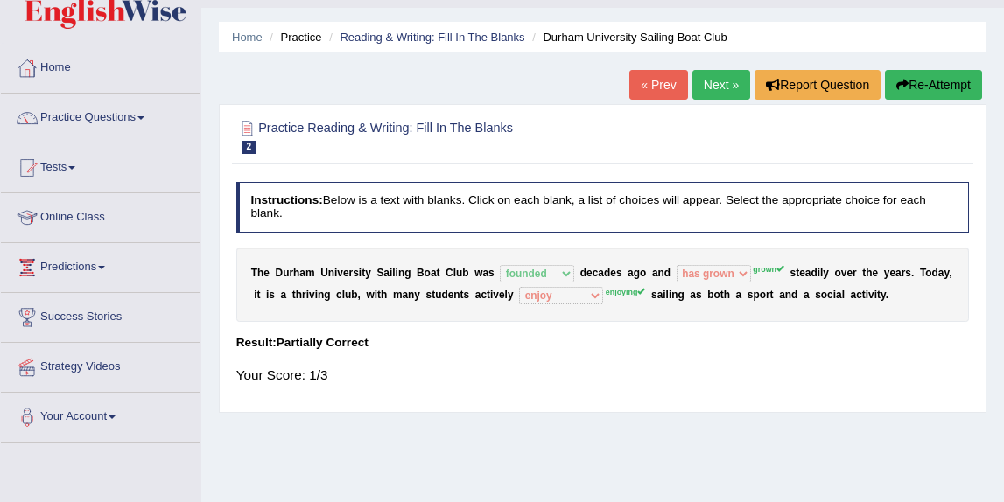
click at [704, 96] on link "Next »" at bounding box center [721, 85] width 58 height 30
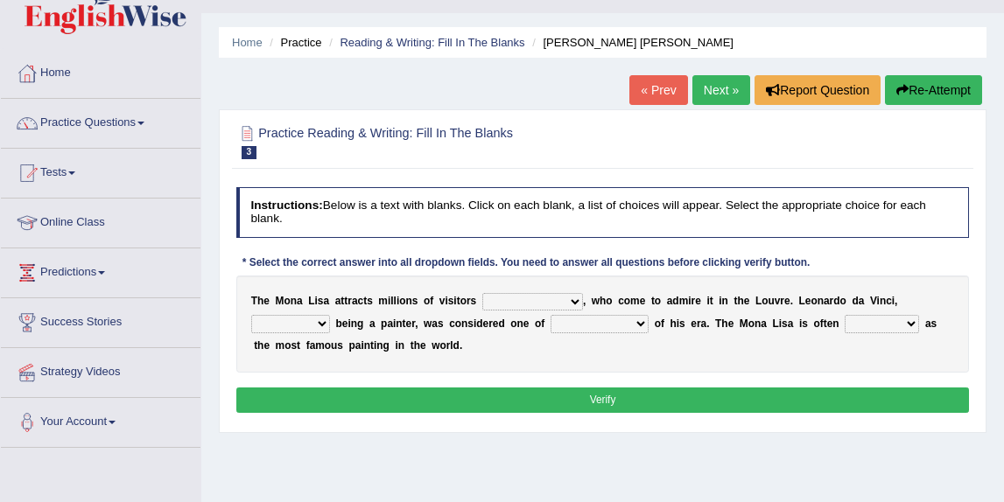
scroll to position [45, 0]
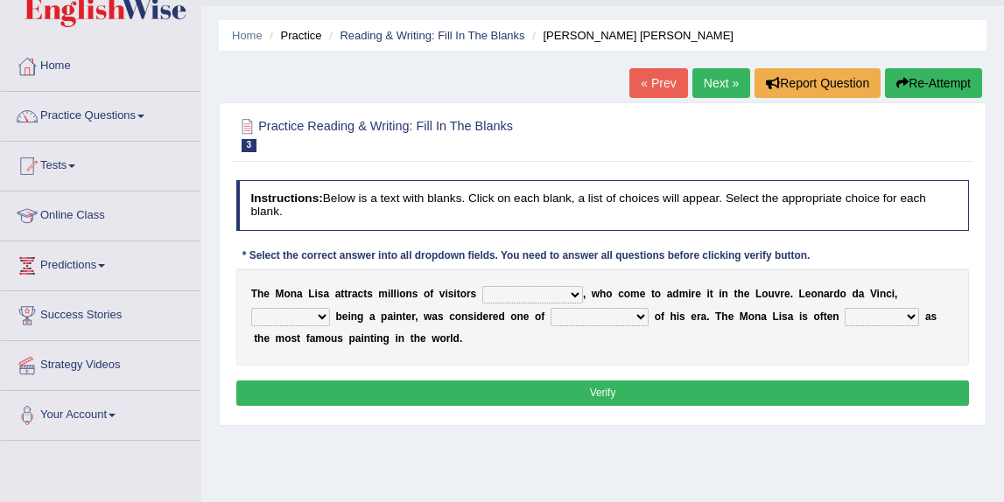
click at [548, 298] on select "around the year the all year all year round per year" at bounding box center [532, 294] width 101 height 17
select select "per year"
click at [482, 286] on select "around the year the all year all year round per year" at bounding box center [532, 294] width 101 height 17
click at [312, 319] on select "rather than as much as as well as as long as" at bounding box center [290, 316] width 79 height 17
select select "as long as"
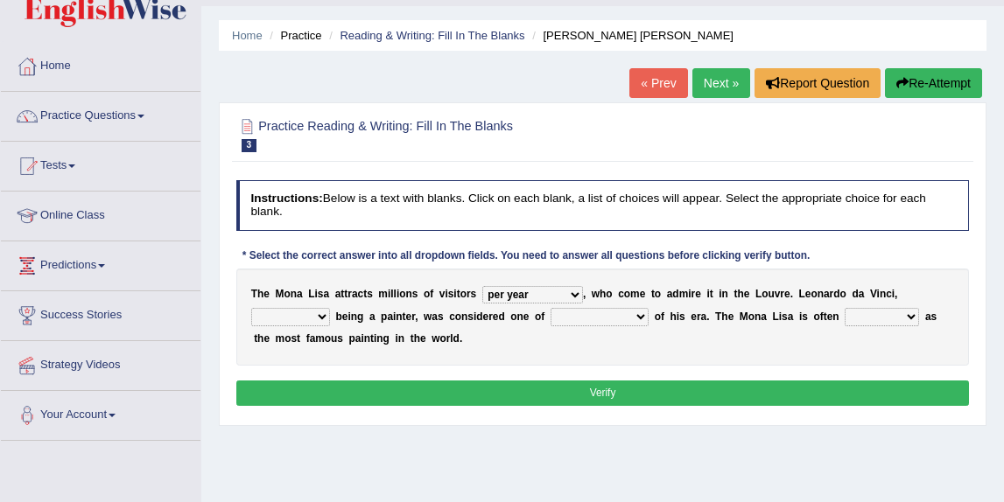
click at [251, 308] on select "rather than as much as as well as as long as" at bounding box center [290, 316] width 79 height 17
click at [577, 319] on select "better artists artist the better artist the best artists" at bounding box center [599, 316] width 98 height 17
select select "the best artists"
click at [550, 308] on select "better artists artist the better artist the best artists" at bounding box center [599, 316] width 98 height 17
click at [886, 318] on select "classified suggested predicted described" at bounding box center [881, 316] width 74 height 17
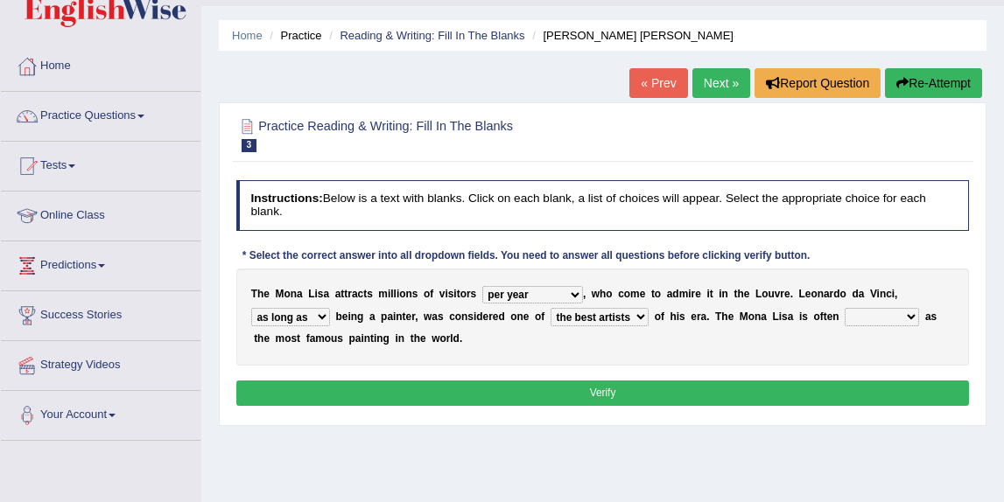
select select "described"
click at [844, 308] on select "classified suggested predicted described" at bounding box center [881, 316] width 74 height 17
click at [851, 399] on button "Verify" at bounding box center [602, 393] width 733 height 25
